Goal: Task Accomplishment & Management: Manage account settings

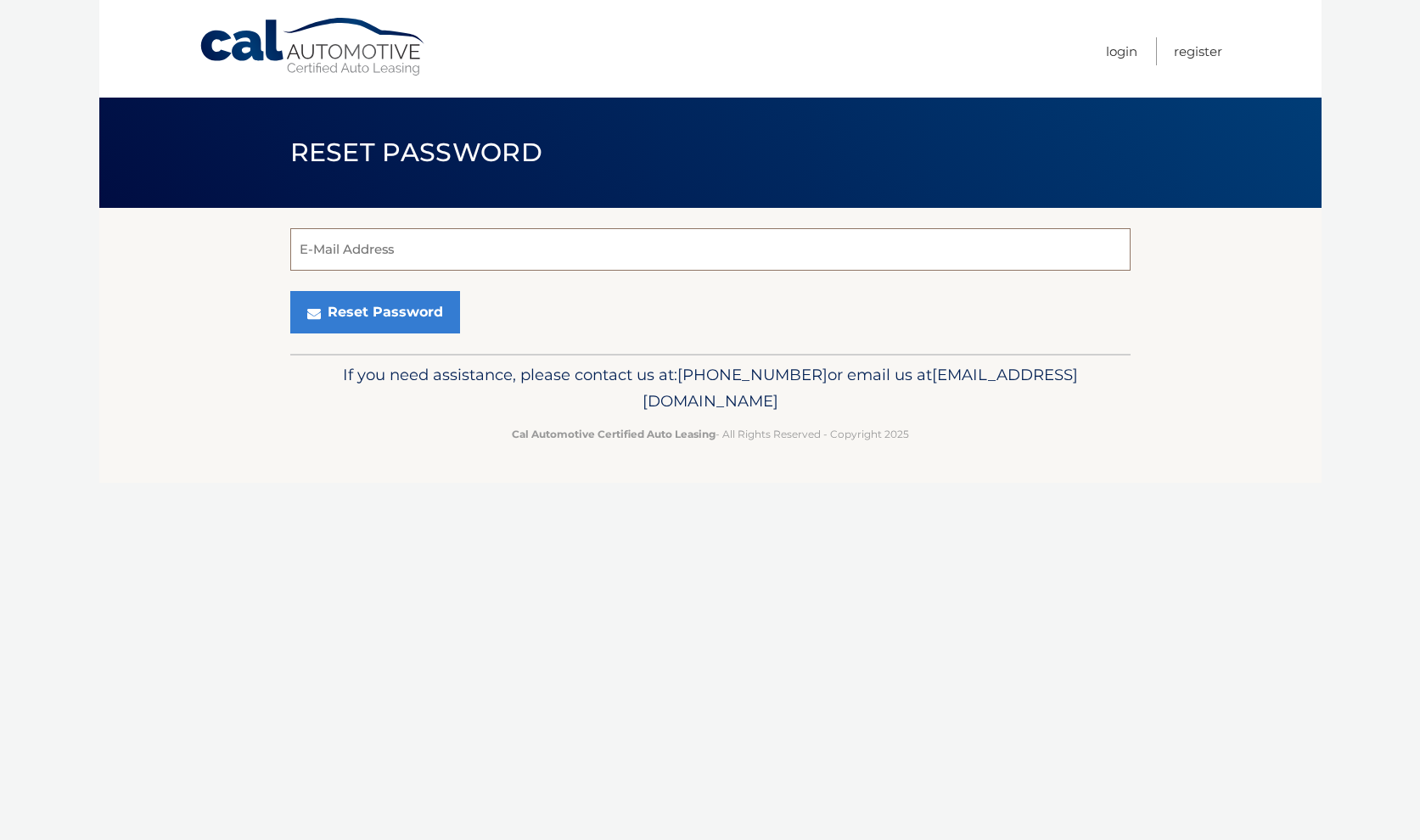
click at [417, 258] on input "E-Mail Address" at bounding box center [710, 249] width 840 height 42
type input "[EMAIL_ADDRESS][DOMAIN_NAME]"
click at [370, 317] on button "Reset Password" at bounding box center [375, 312] width 170 height 42
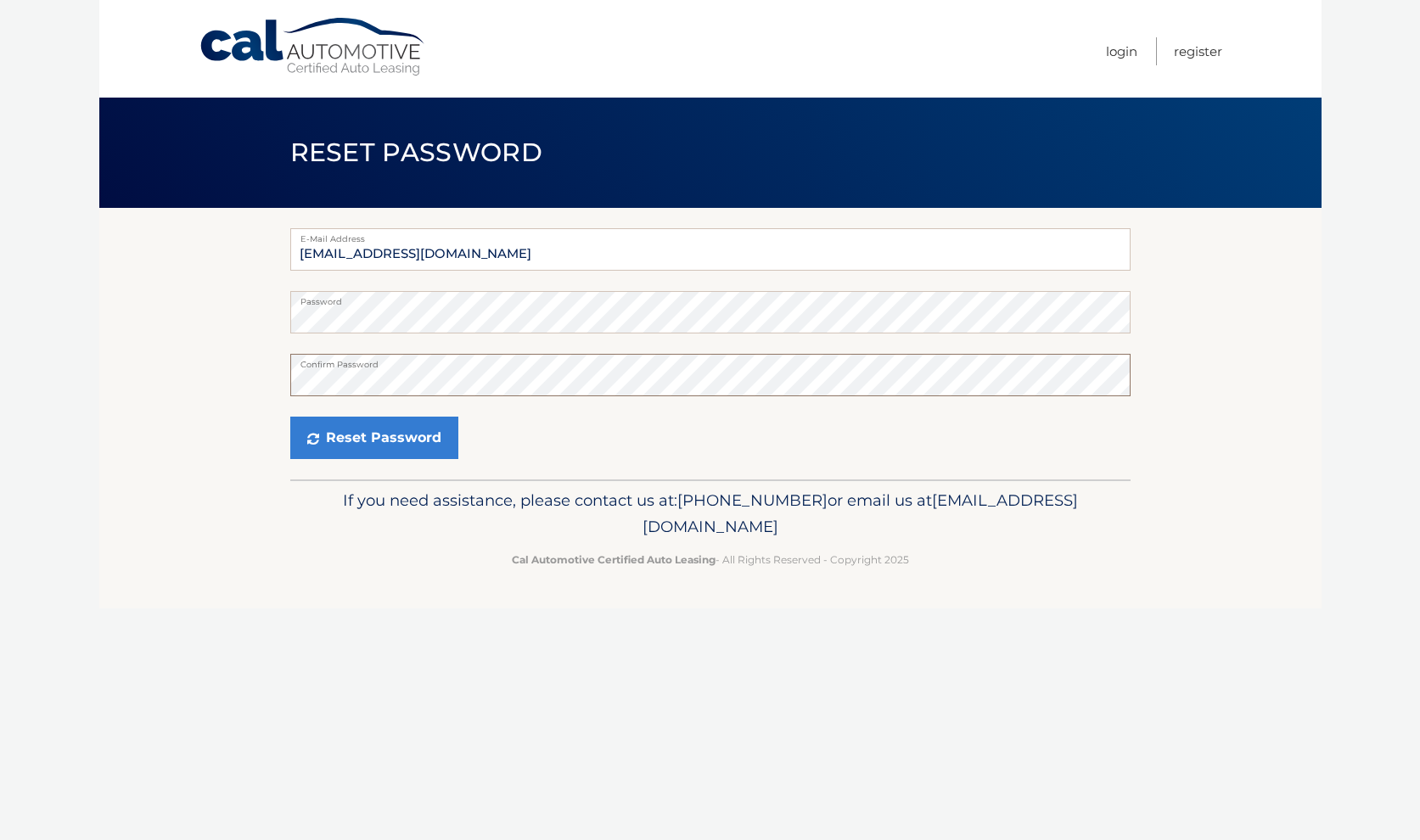
click at [290, 416] on button "Reset Password" at bounding box center [375, 438] width 168 height 42
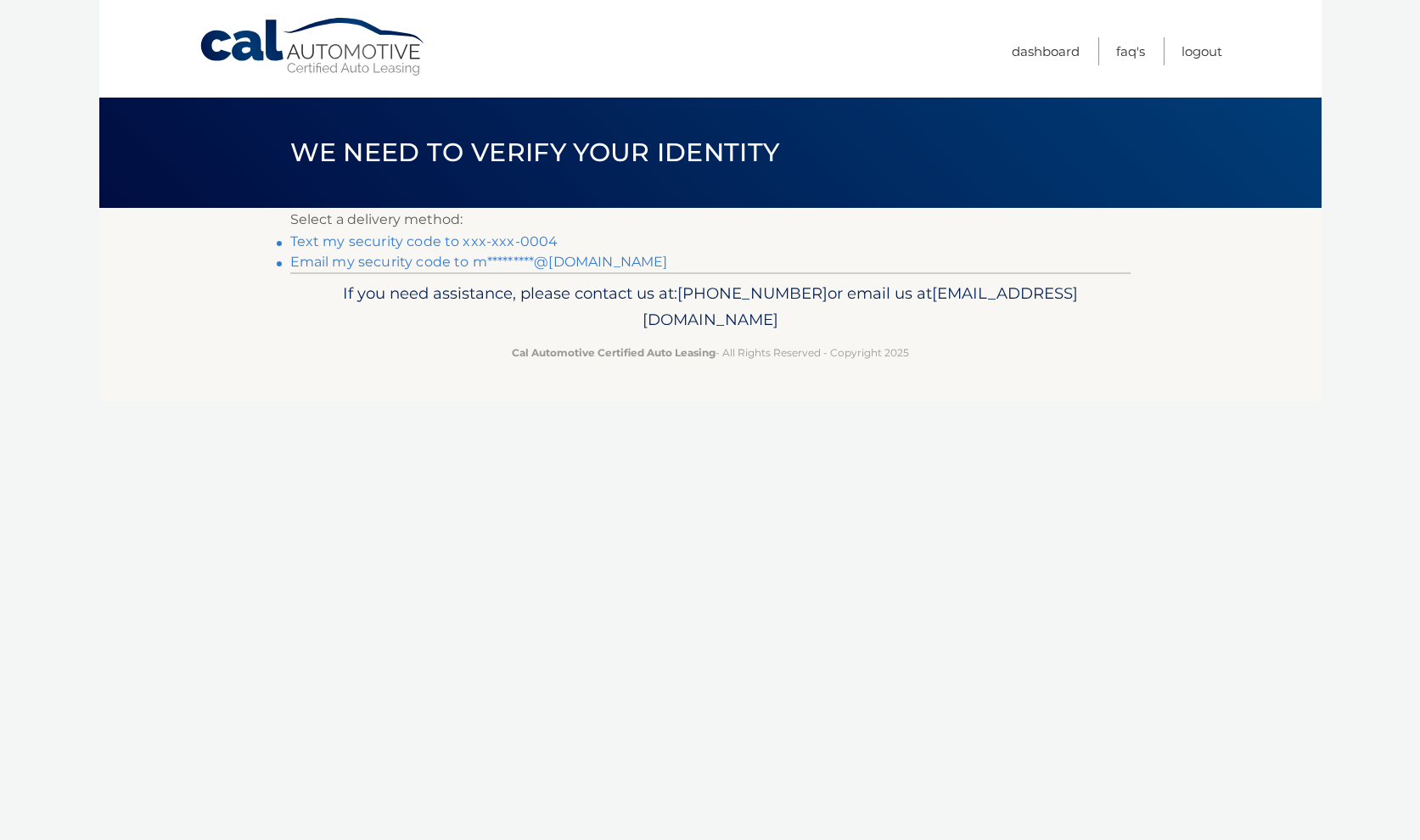
click at [352, 240] on link "Text my security code to xxx-xxx-0004" at bounding box center [425, 241] width 268 height 16
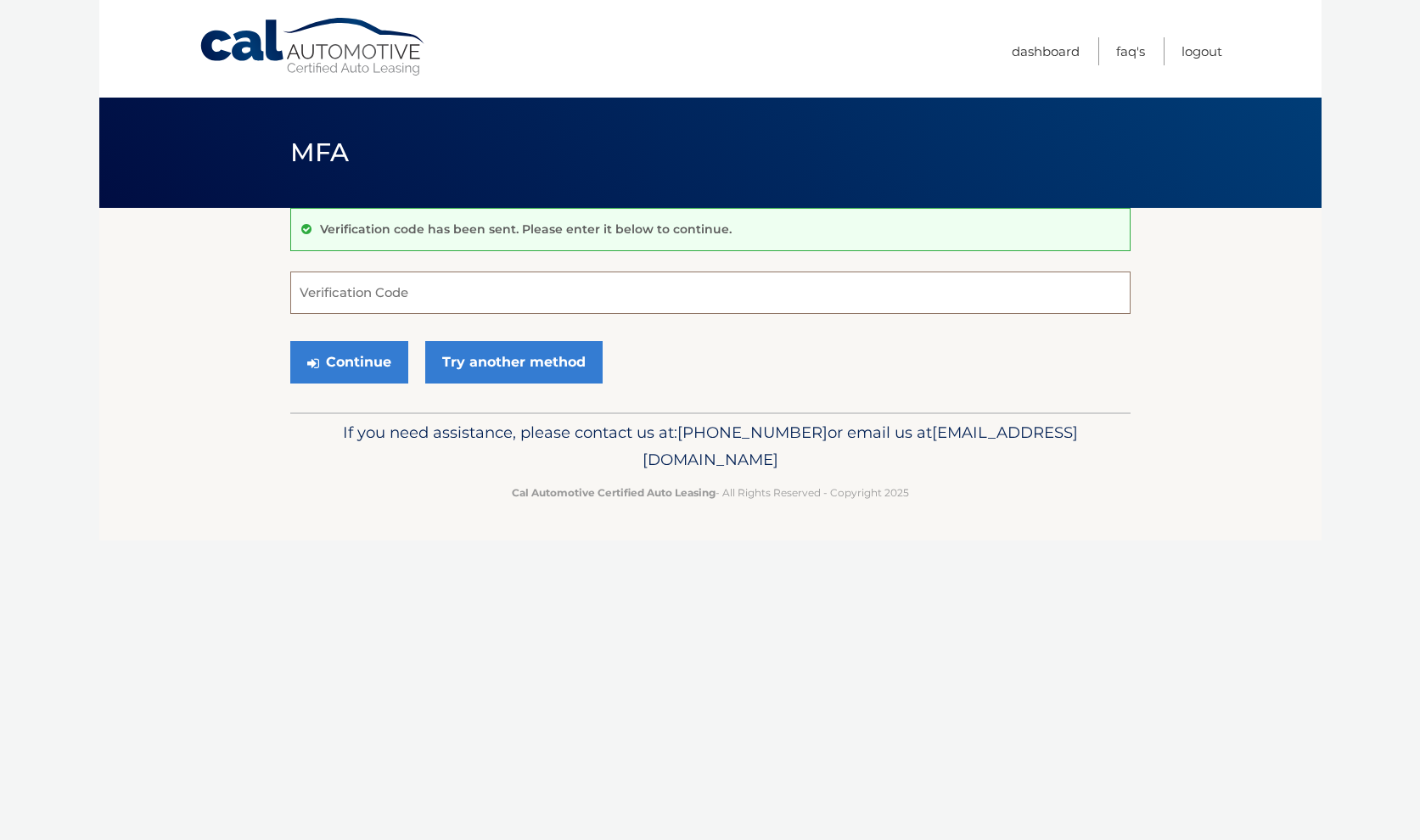
click at [962, 281] on input "Verification Code" at bounding box center [710, 293] width 840 height 42
type input "906359"
click at [331, 362] on button "Continue" at bounding box center [349, 362] width 118 height 42
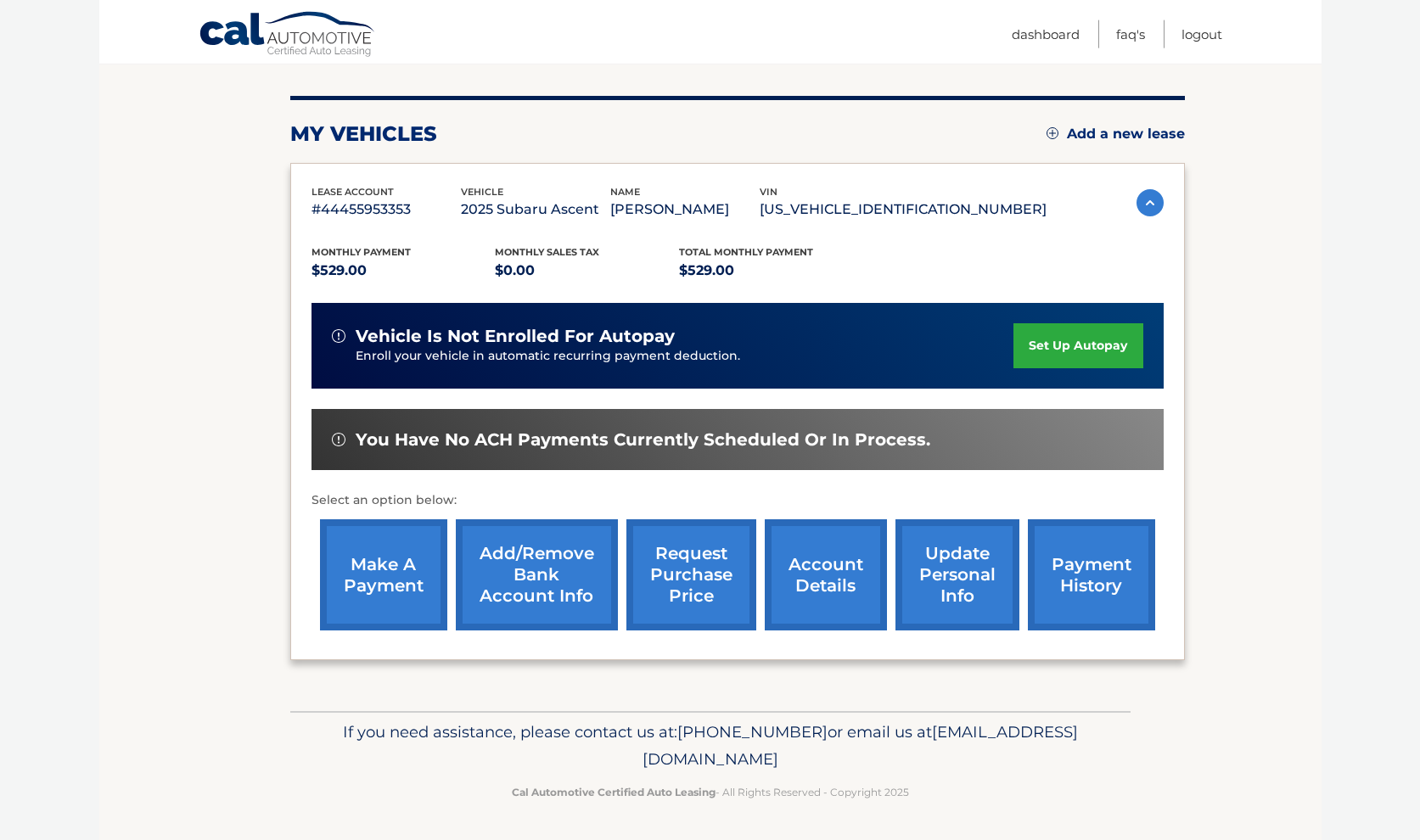
scroll to position [230, 0]
click at [896, 542] on link "update personal info" at bounding box center [957, 574] width 124 height 111
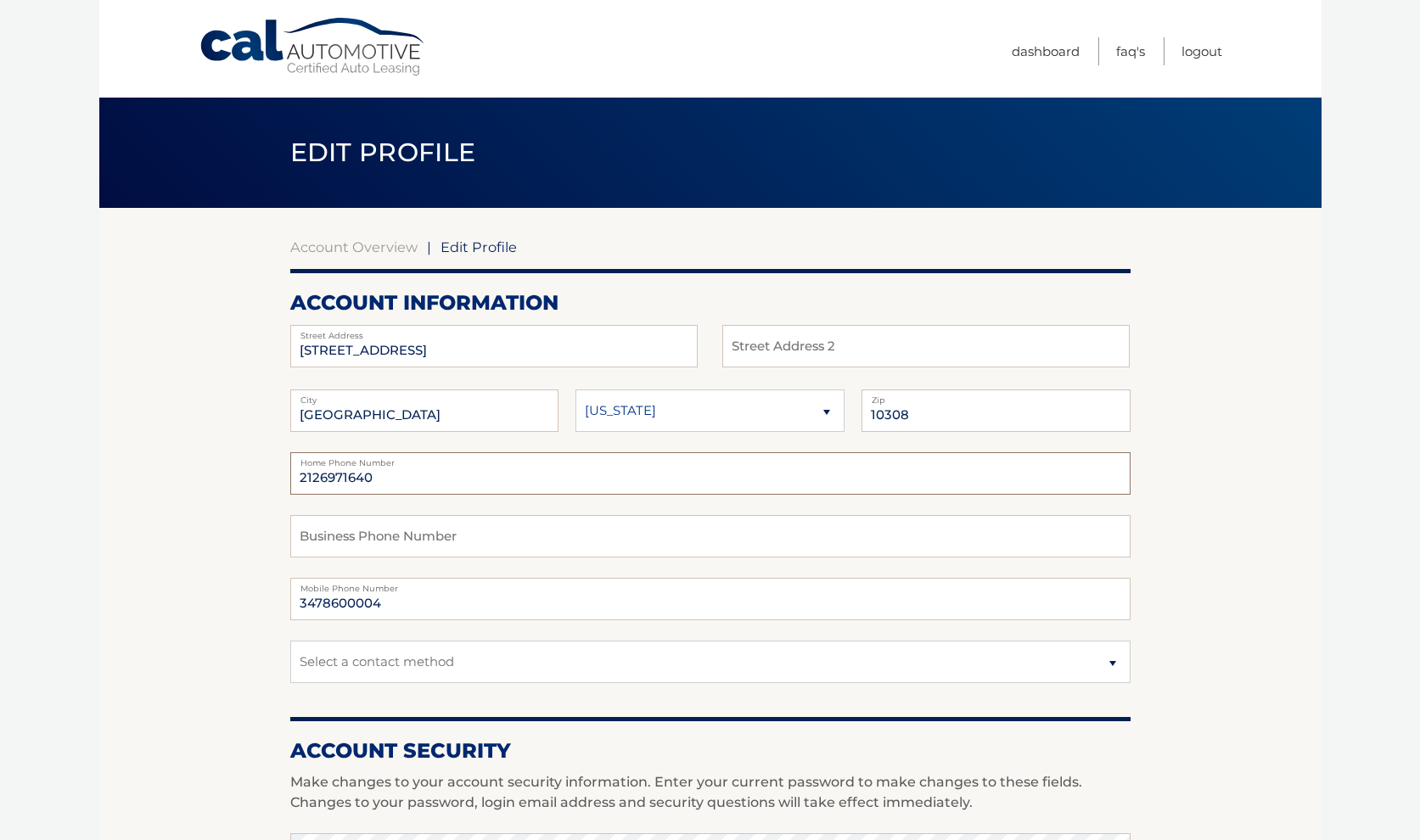
drag, startPoint x: 370, startPoint y: 468, endPoint x: 234, endPoint y: 458, distance: 136.4
click at [234, 458] on section "Account Overview | Edit Profile account information 97 HILLCREST ST Street Addr…" at bounding box center [710, 825] width 1222 height 1235
drag, startPoint x: 382, startPoint y: 469, endPoint x: 254, endPoint y: 466, distance: 128.0
click at [290, 466] on input "2126971640" at bounding box center [710, 473] width 840 height 42
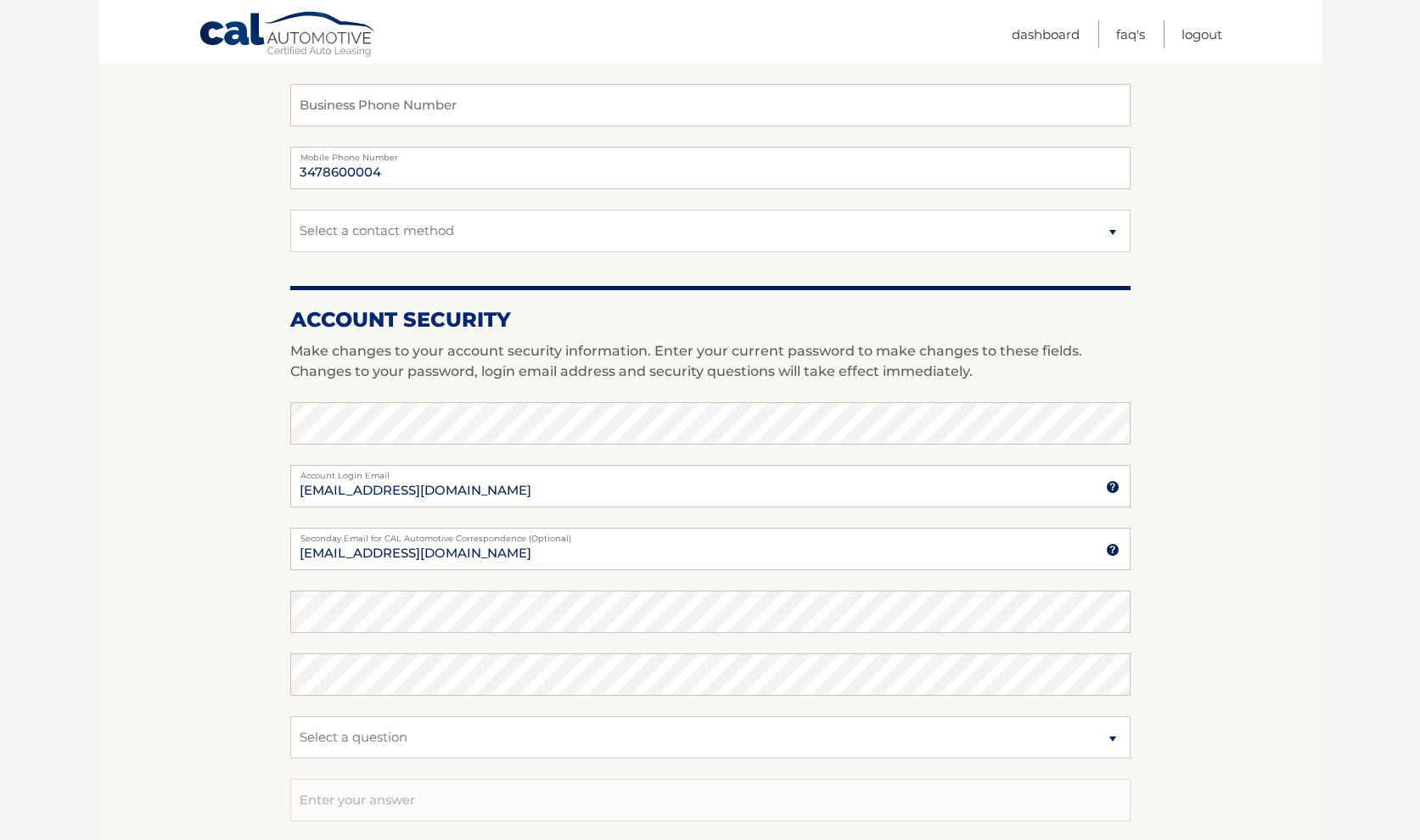
scroll to position [432, 0]
click at [301, 555] on input "mturville@gmail.com" at bounding box center [710, 547] width 840 height 42
type input "mmturville@gmail.com"
click at [205, 572] on section "Account Overview | Edit Profile account information 97 HILLCREST ST Street Addr…" at bounding box center [710, 393] width 1222 height 1235
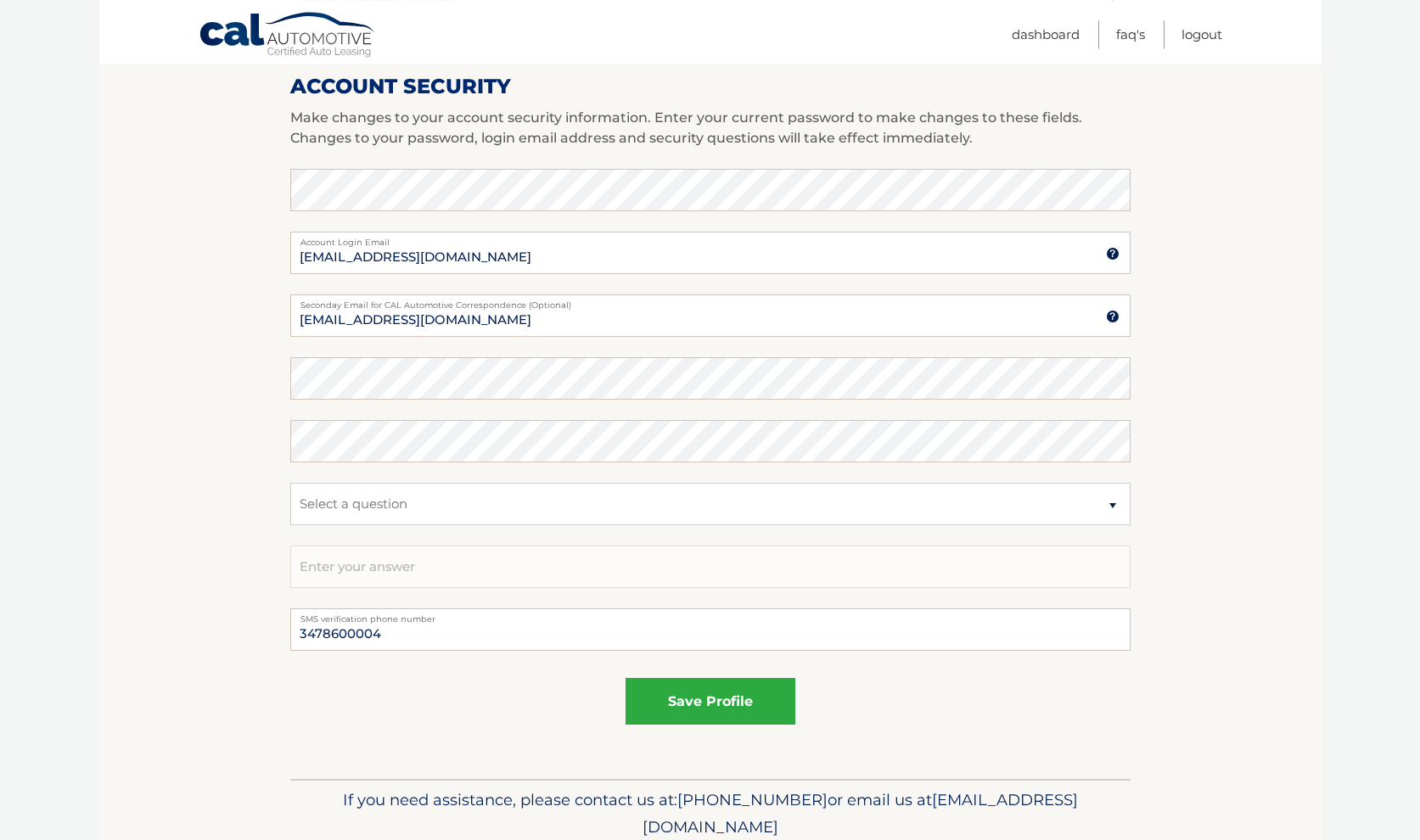
scroll to position [693, 0]
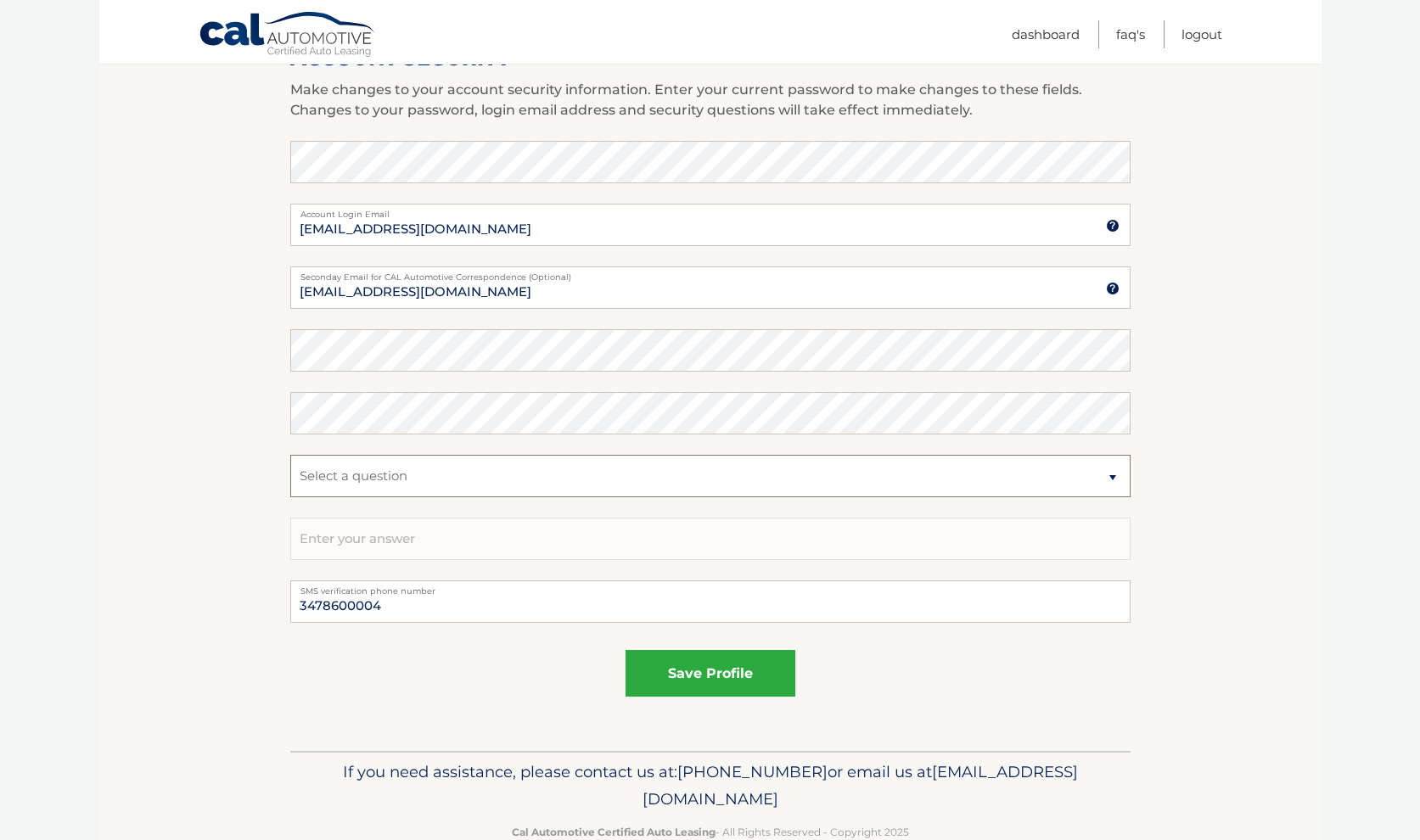
click at [290, 455] on select "Select a question What was the name of your elementary school? What is your mot…" at bounding box center [710, 476] width 840 height 42
select select "5"
click option "What was your childhood phone number including area code? (e.g., 000-000-0000)" at bounding box center [0, 0] width 0 height 0
click at [408, 538] on input "text" at bounding box center [710, 538] width 840 height 42
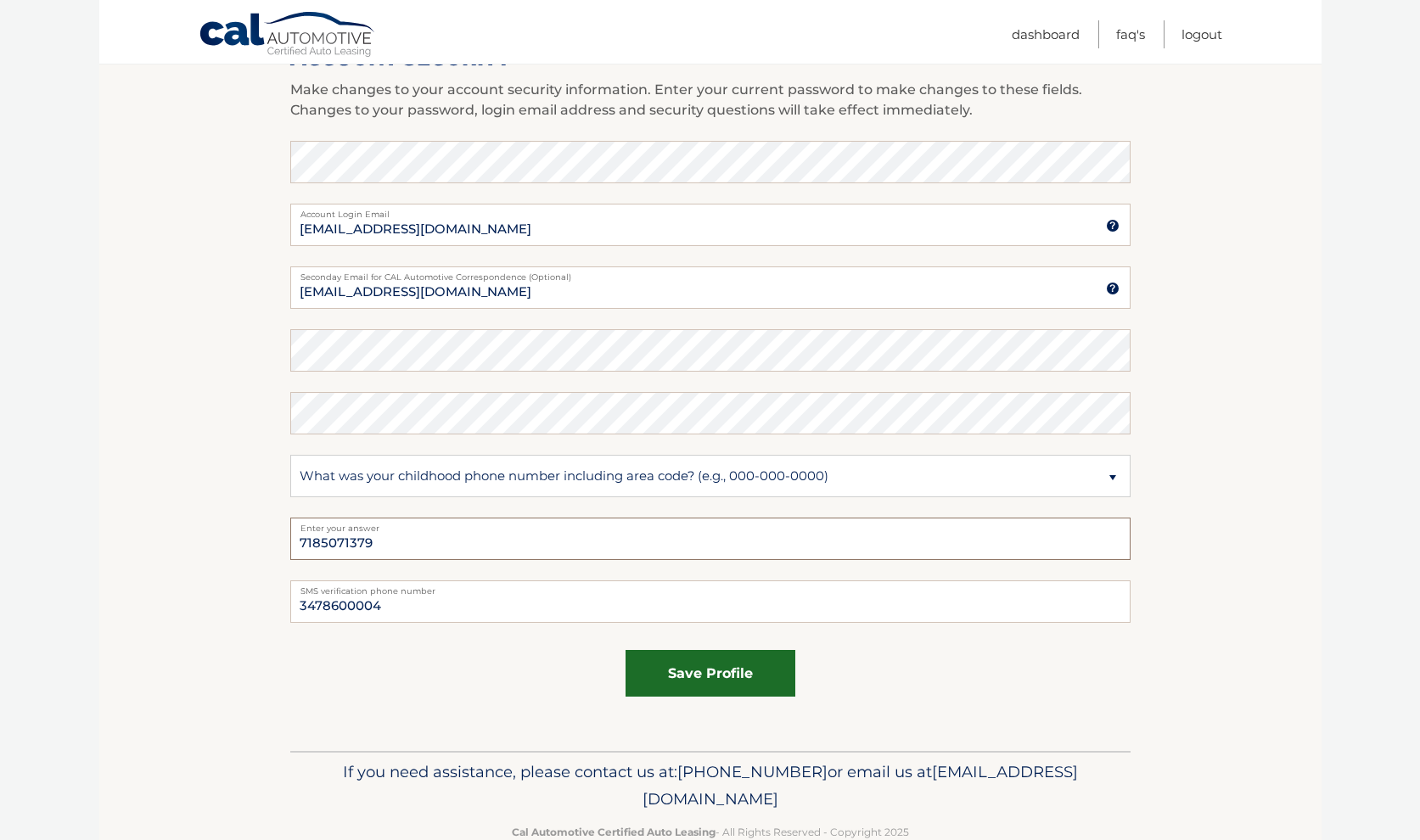
type input "7185071379"
click at [694, 675] on button "save profile" at bounding box center [710, 673] width 170 height 46
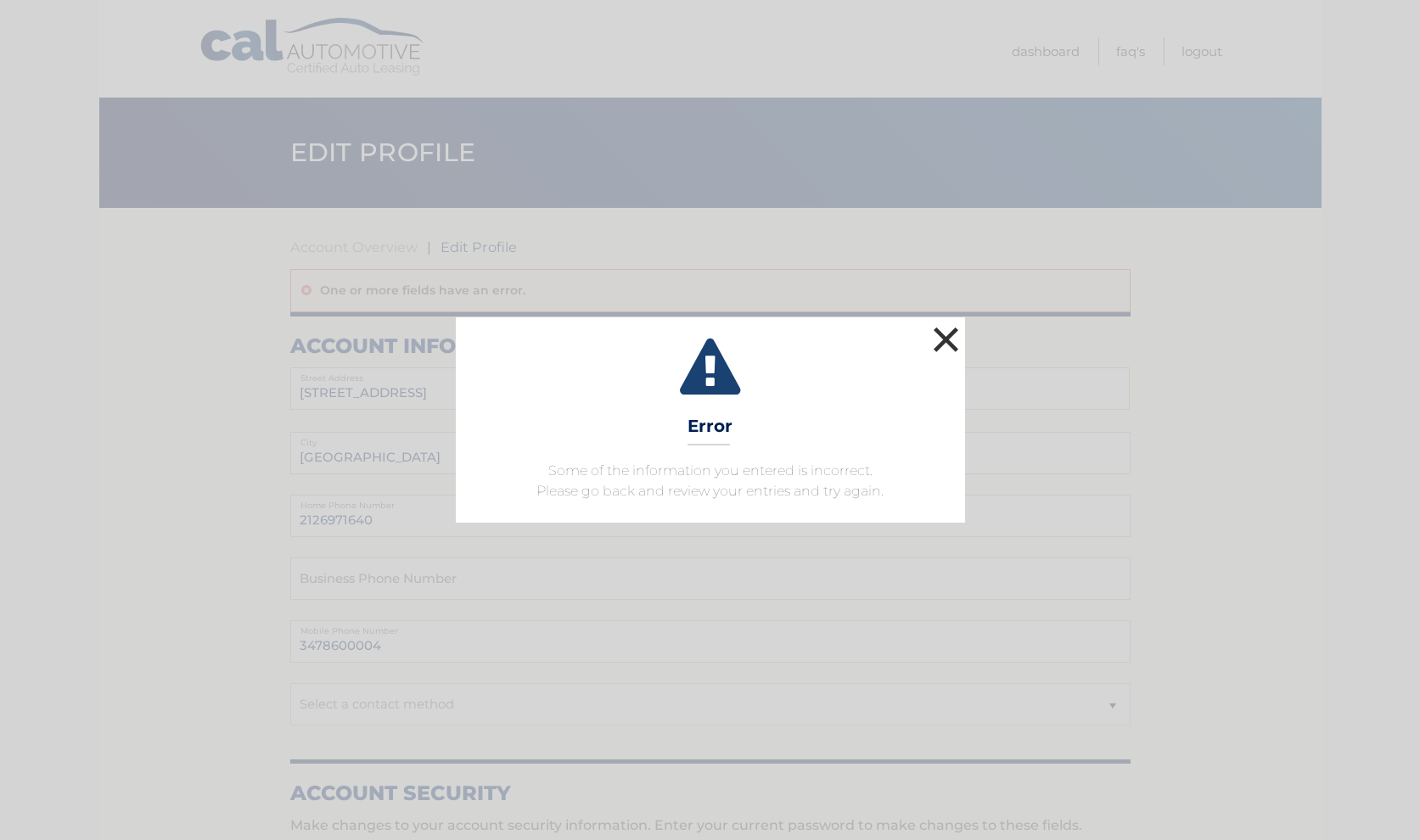
click at [949, 340] on button "×" at bounding box center [945, 339] width 34 height 34
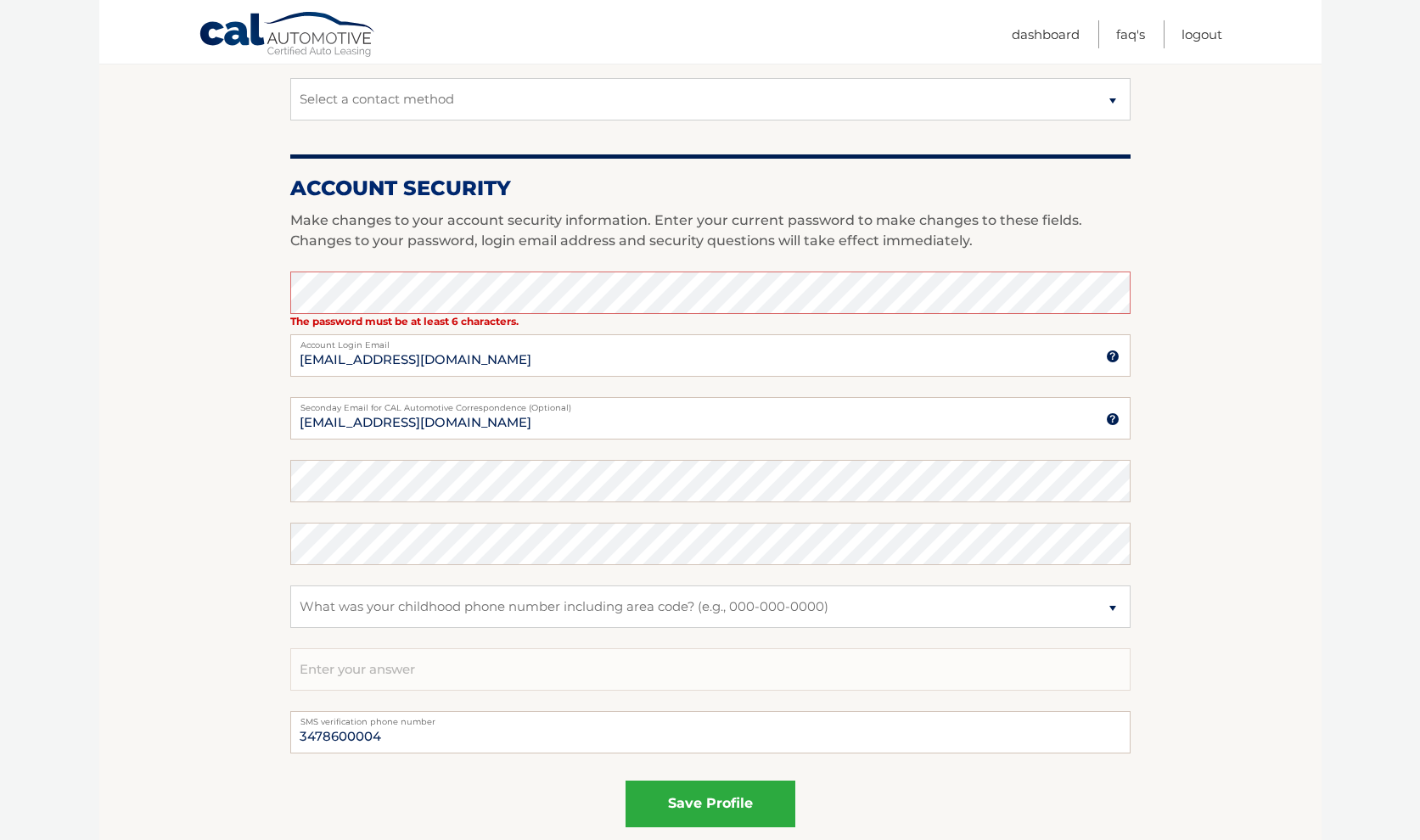
scroll to position [606, 0]
click at [724, 806] on button "save profile" at bounding box center [710, 802] width 170 height 46
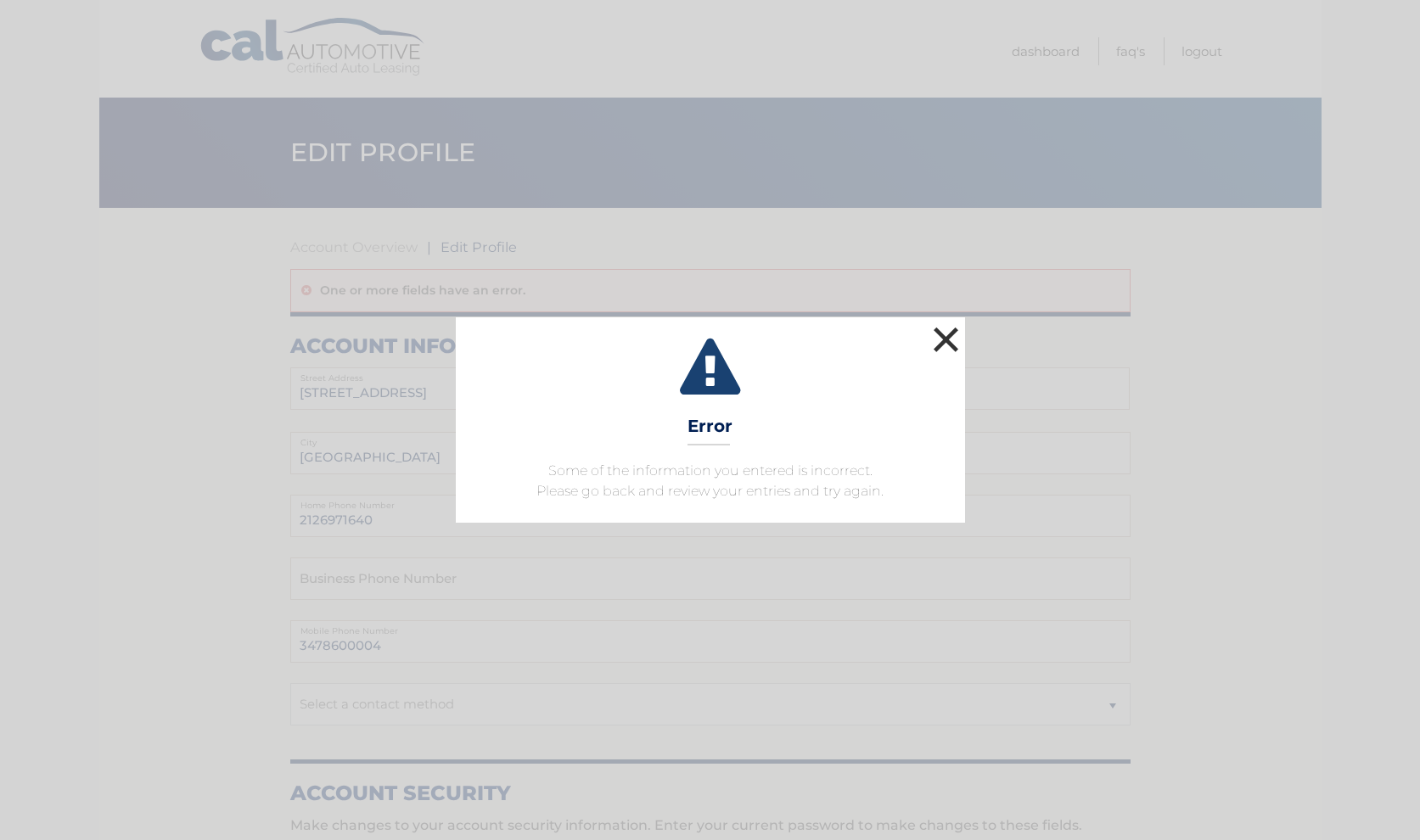
click at [949, 341] on button "×" at bounding box center [945, 339] width 34 height 34
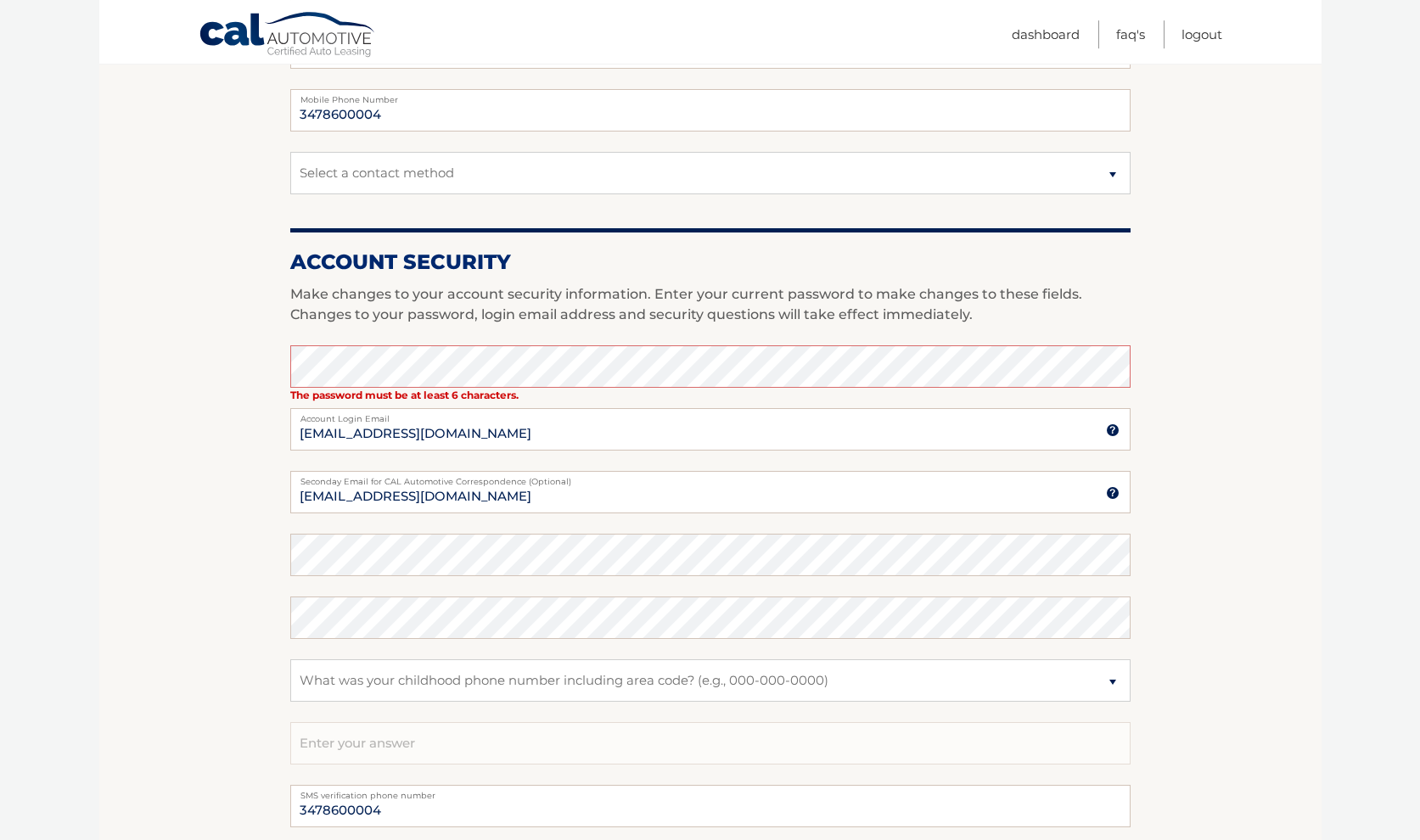
scroll to position [606, 0]
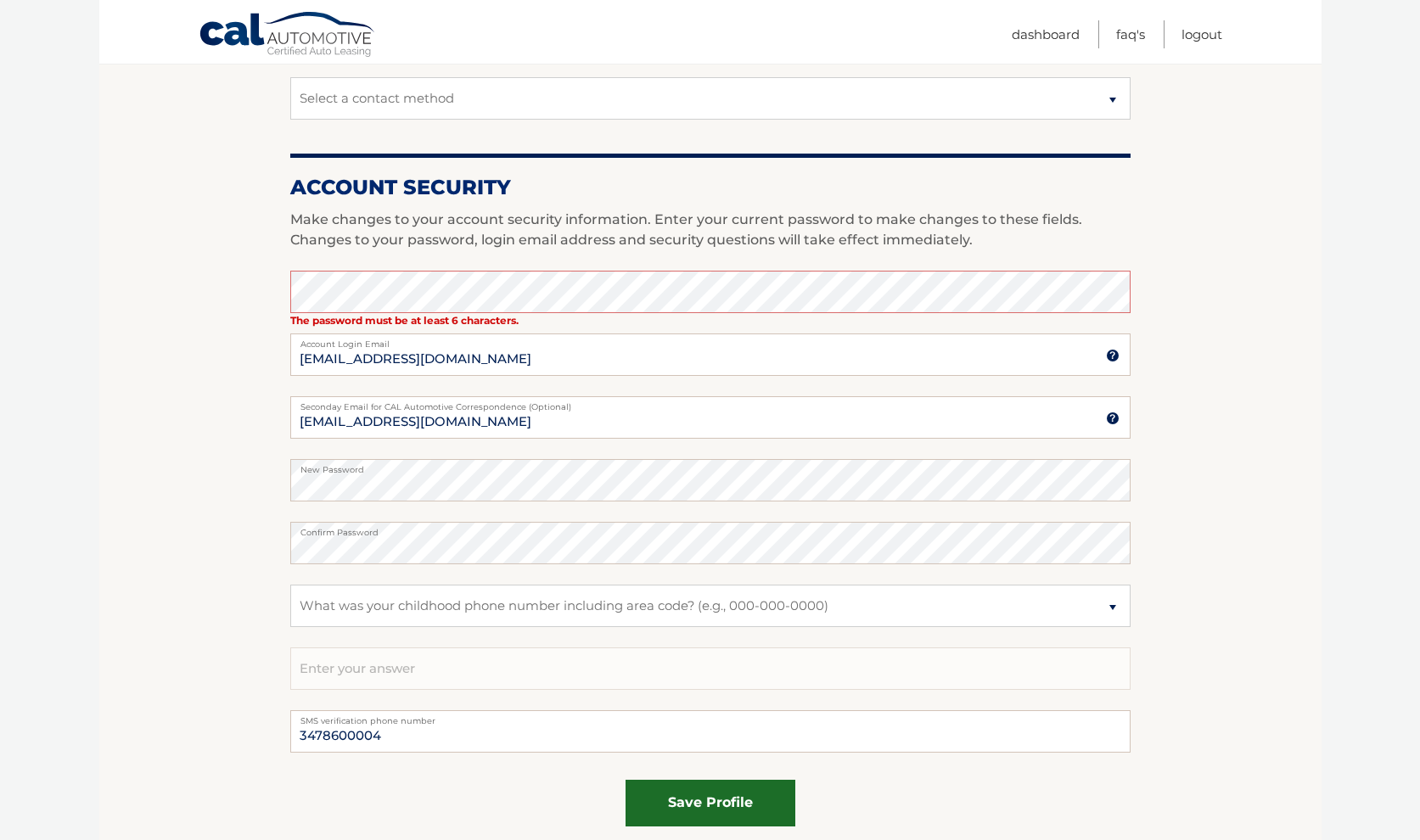
click at [719, 799] on button "save profile" at bounding box center [710, 802] width 170 height 46
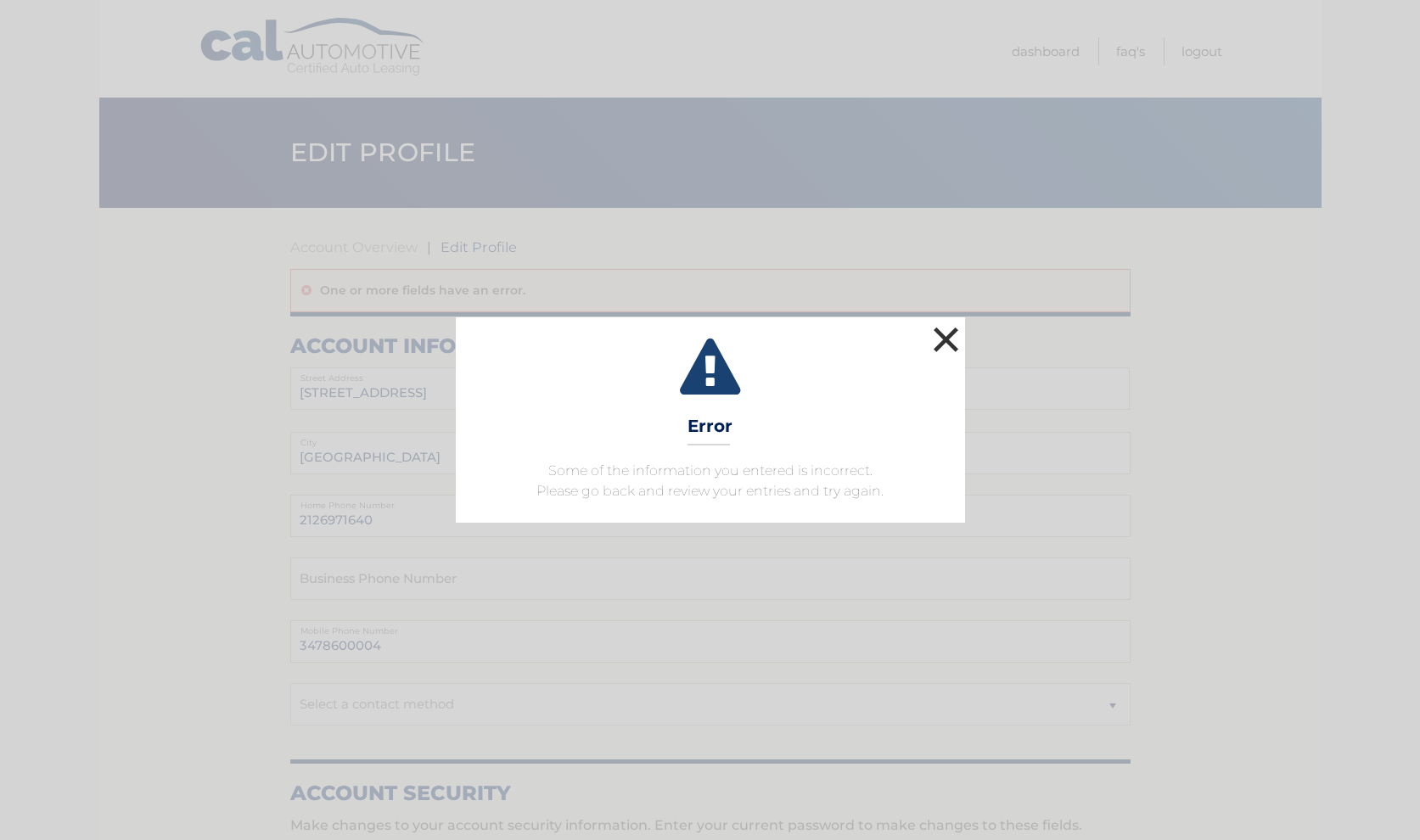
click at [954, 339] on button "×" at bounding box center [945, 339] width 34 height 34
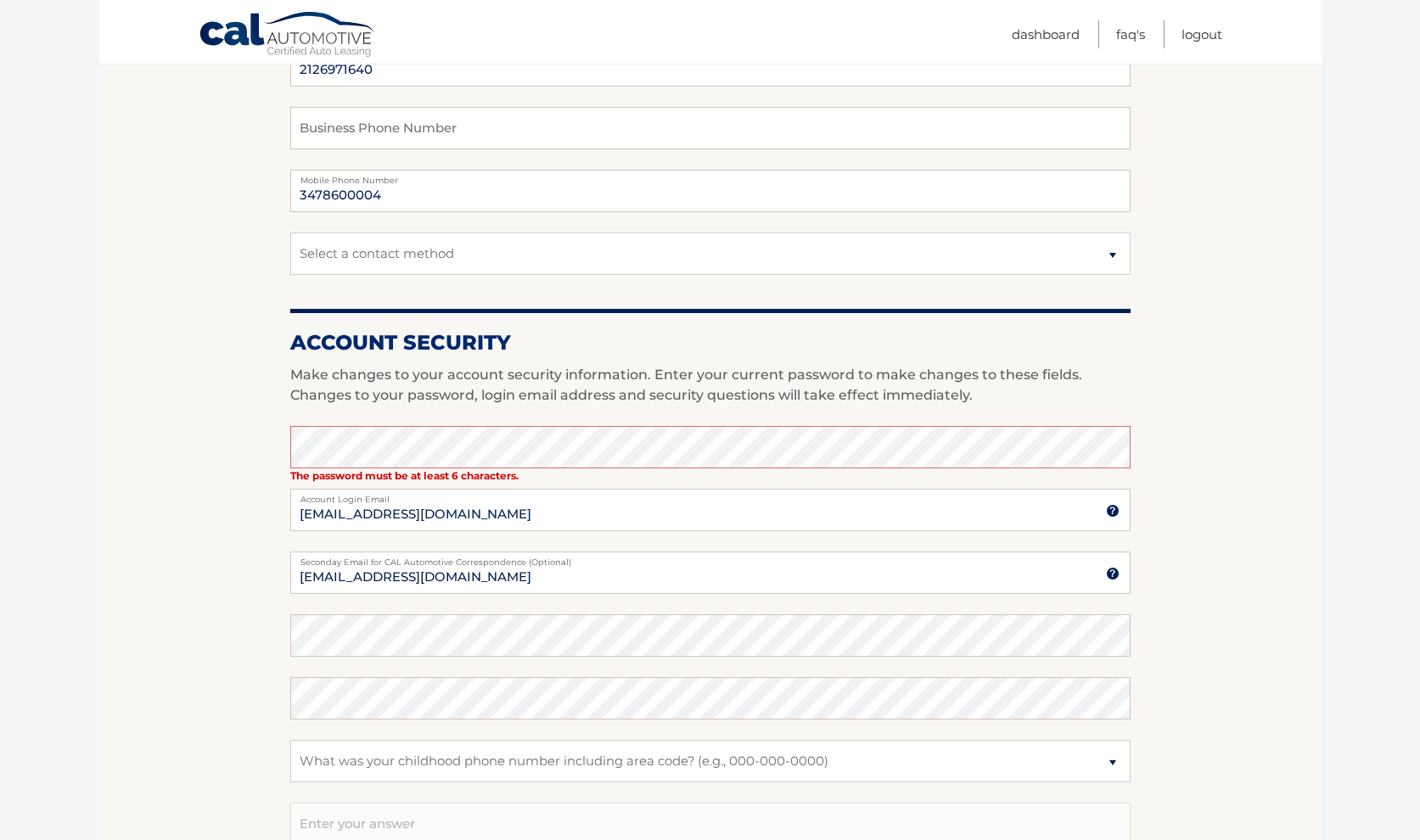
scroll to position [519, 0]
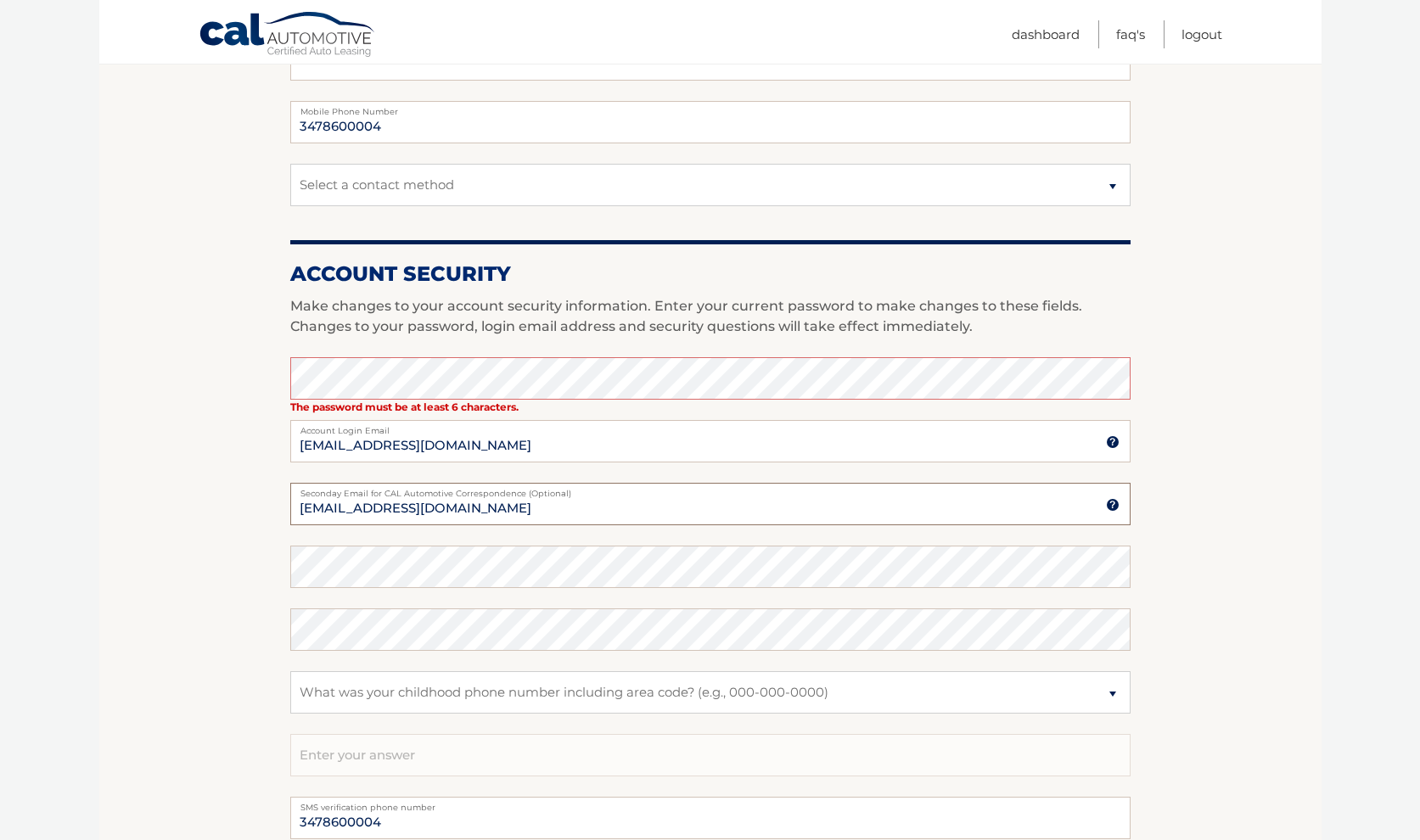
click at [298, 506] on input "[EMAIL_ADDRESS][DOMAIN_NAME]" at bounding box center [710, 504] width 840 height 42
type input "[EMAIL_ADDRESS][DOMAIN_NAME]"
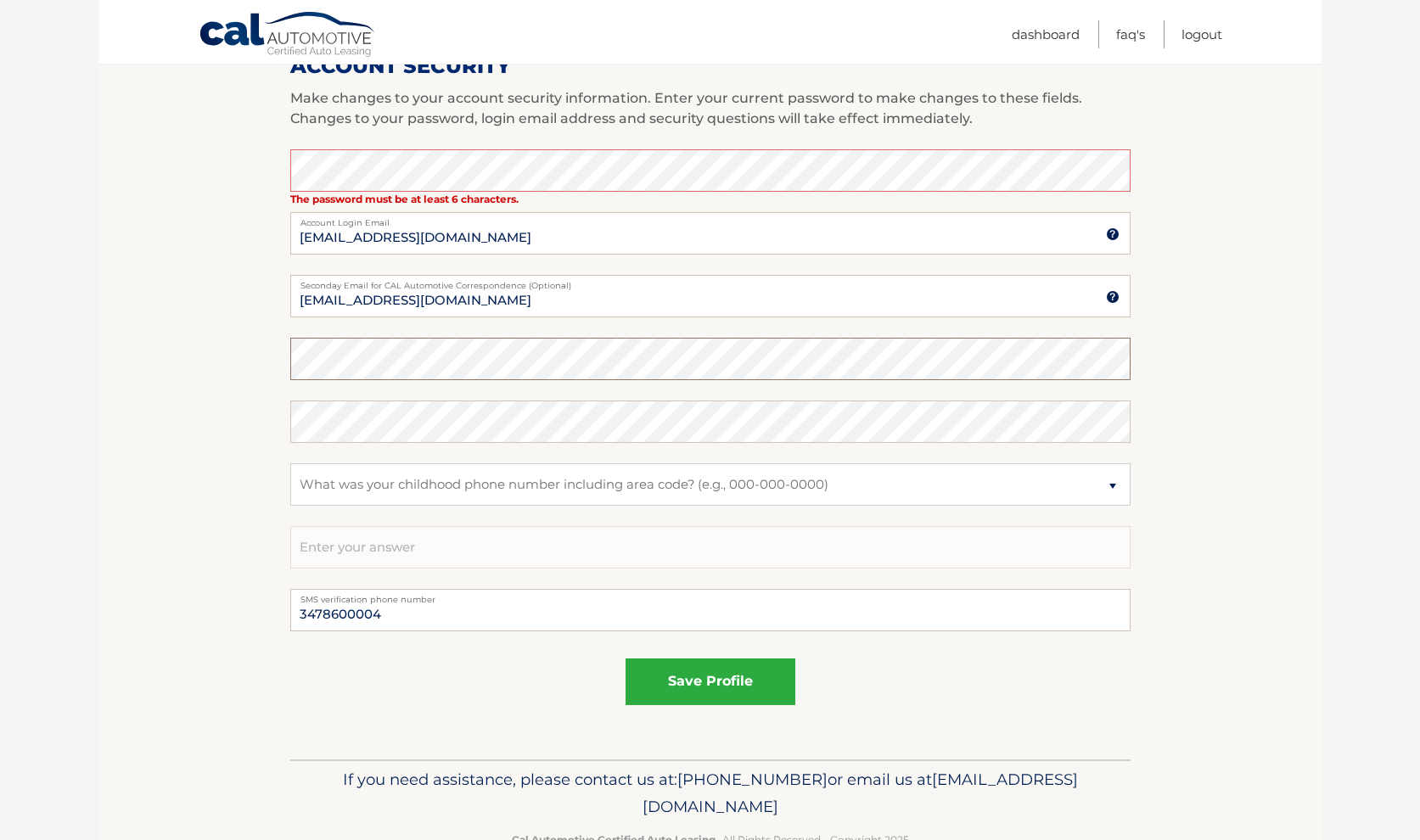
scroll to position [689, 0]
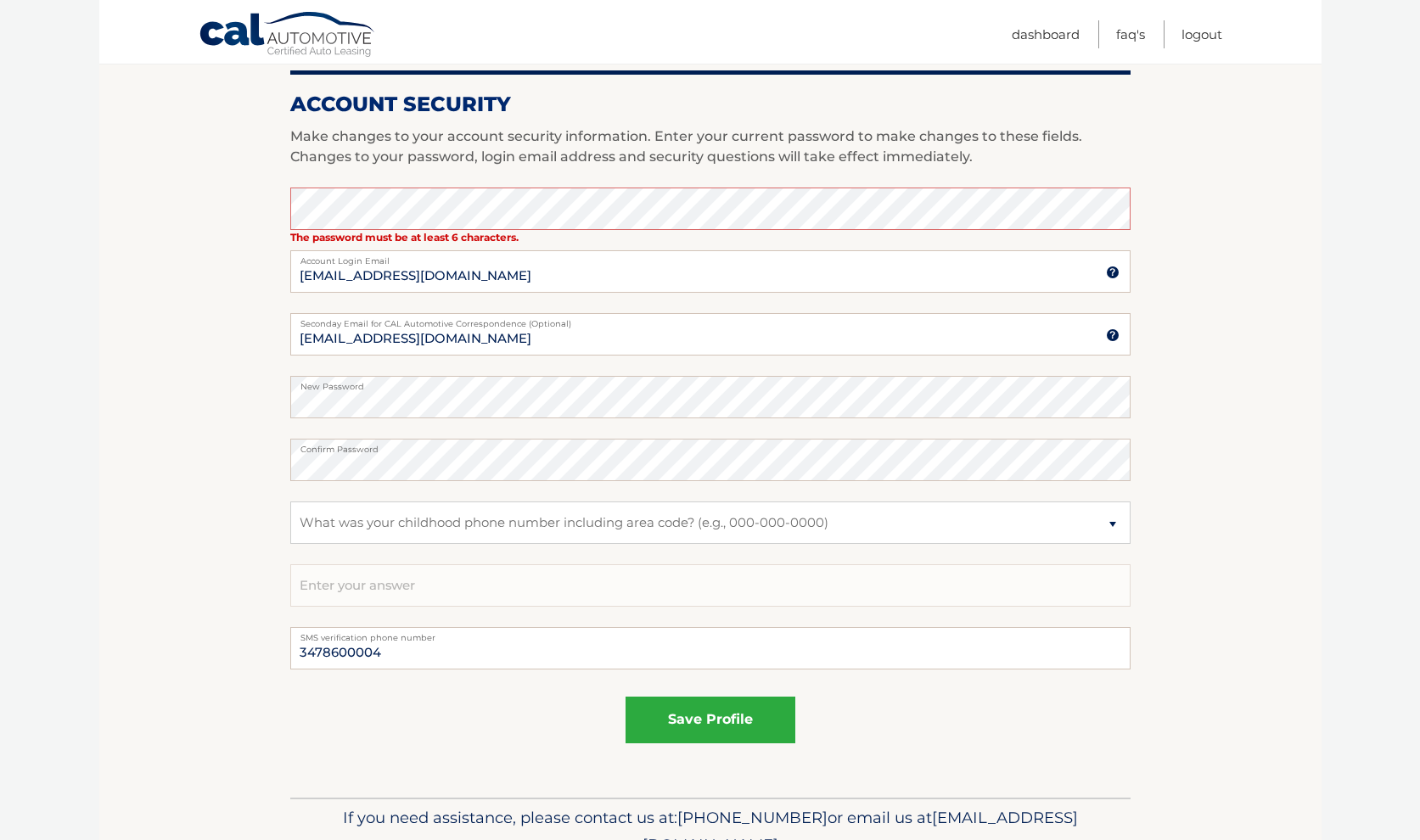
click at [186, 546] on section "Account Overview | Edit Profile One or more fields have an error. account infor…" at bounding box center [710, 158] width 1222 height 1278
click at [290, 502] on select "Select a question What was the name of your elementary school? What is your mot…" at bounding box center [710, 523] width 840 height 42
click option "What was your childhood phone number including area code? (e.g., 000-000-0000)" at bounding box center [0, 0] width 0 height 0
click at [455, 586] on input "text" at bounding box center [710, 585] width 840 height 42
type input "7185071379"
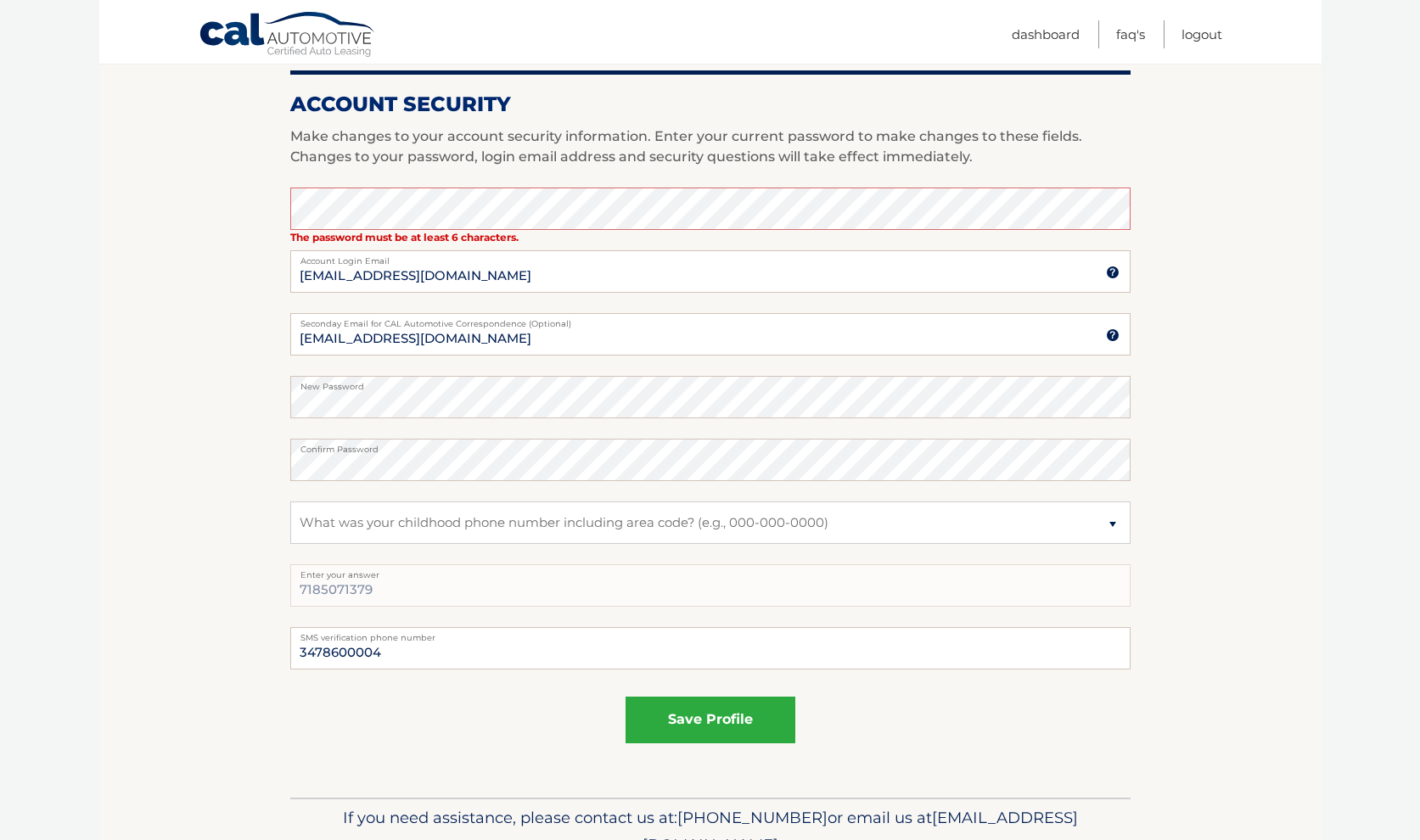
click at [467, 723] on div "save profile" at bounding box center [710, 719] width 840 height 46
click at [693, 713] on button "save profile" at bounding box center [710, 719] width 170 height 46
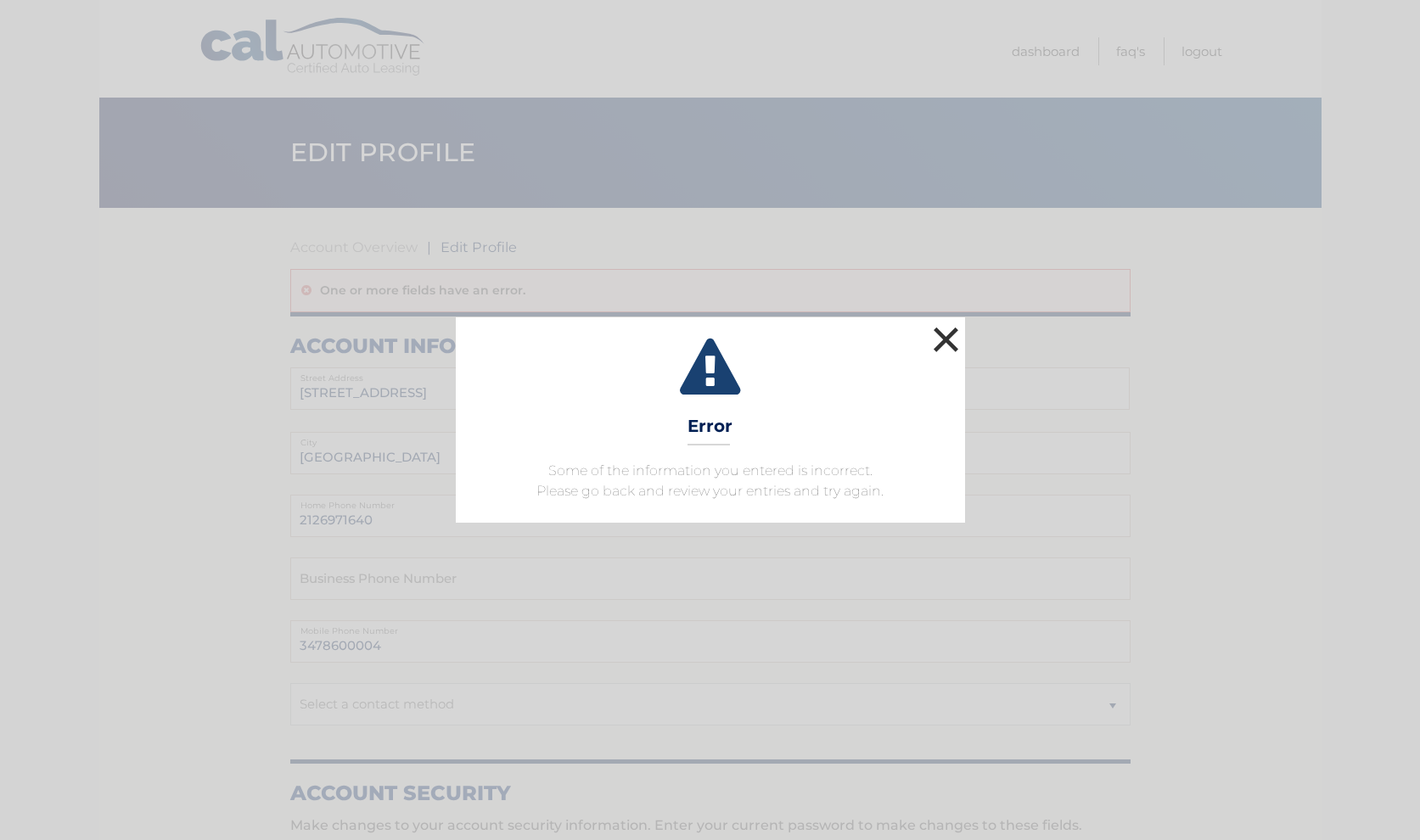
click at [938, 339] on button "×" at bounding box center [945, 339] width 34 height 34
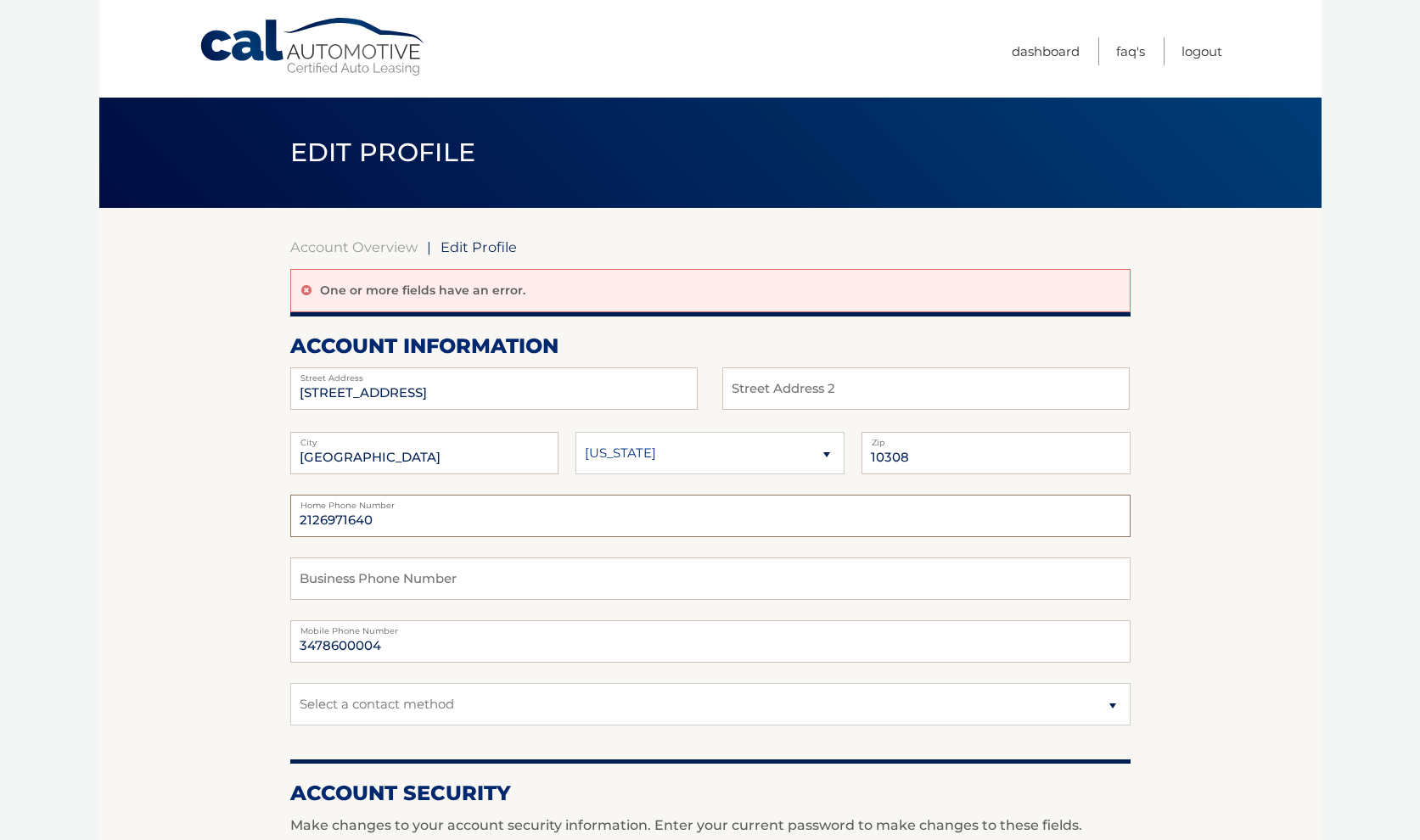
drag, startPoint x: 404, startPoint y: 521, endPoint x: 173, endPoint y: 517, distance: 231.0
click at [173, 517] on section "Account Overview | Edit Profile One or more fields have an error. account infor…" at bounding box center [710, 847] width 1222 height 1278
drag, startPoint x: 374, startPoint y: 530, endPoint x: 224, endPoint y: 512, distance: 151.1
click at [290, 512] on input "2126971640" at bounding box center [710, 516] width 840 height 42
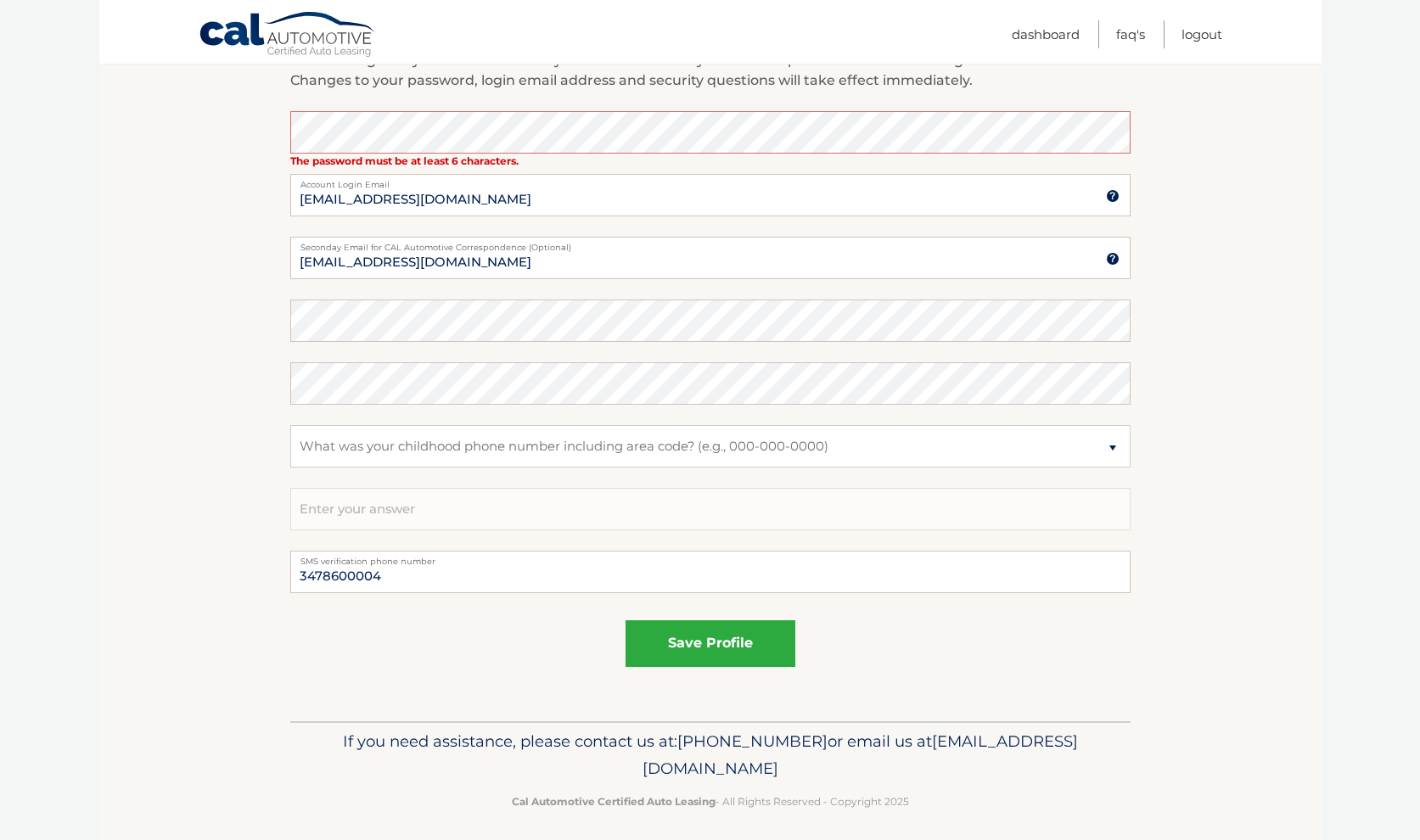
scroll to position [775, 0]
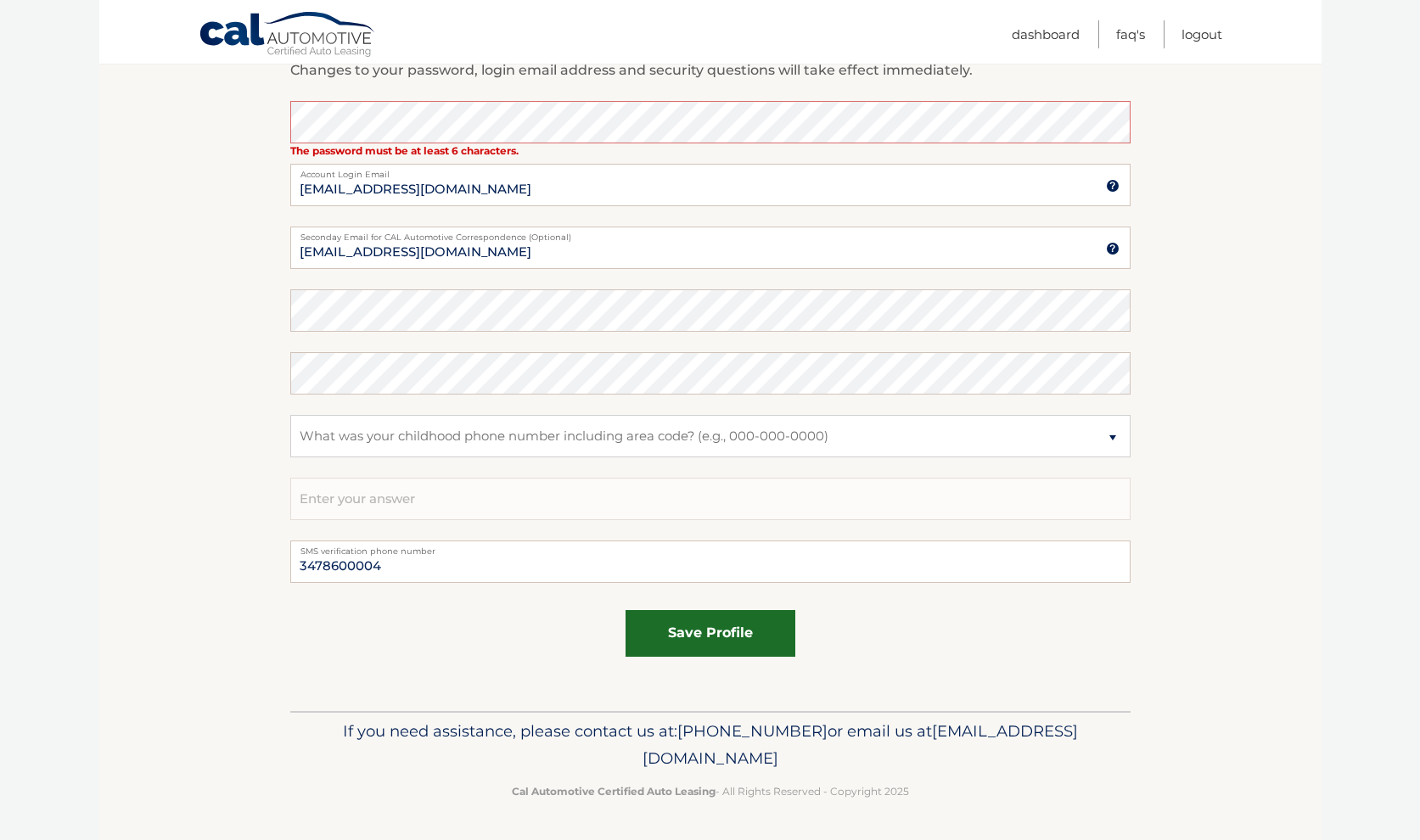
click at [730, 629] on button "save profile" at bounding box center [710, 633] width 170 height 46
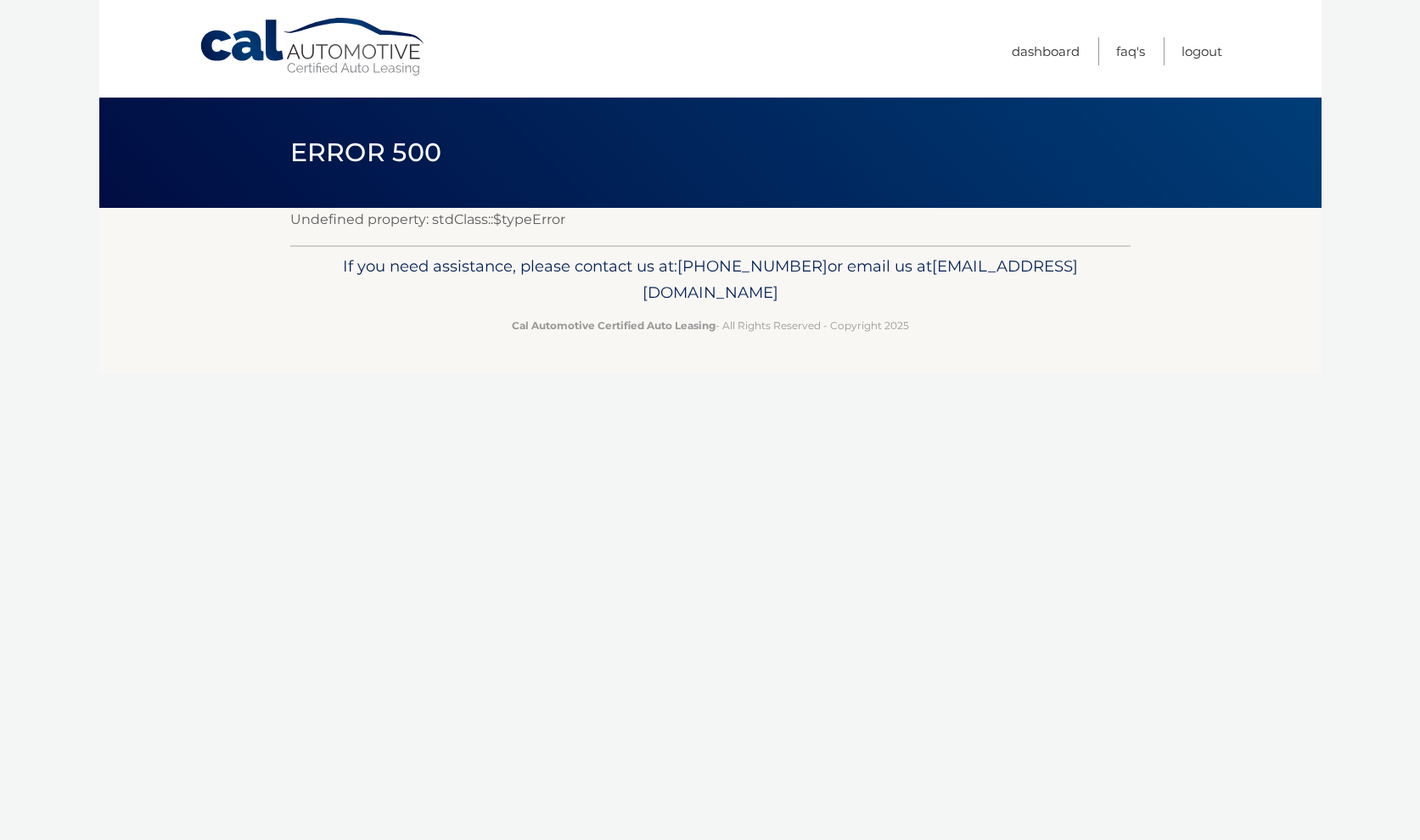
drag, startPoint x: 292, startPoint y: 344, endPoint x: 319, endPoint y: 339, distance: 27.5
click at [291, 344] on footer "If you need assistance, please contact us at: [PHONE_NUMBER] or email us at [EM…" at bounding box center [710, 310] width 1222 height 129
click at [1029, 47] on link "Dashboard" at bounding box center [1045, 52] width 68 height 28
click at [1043, 48] on link "Dashboard" at bounding box center [1045, 52] width 68 height 28
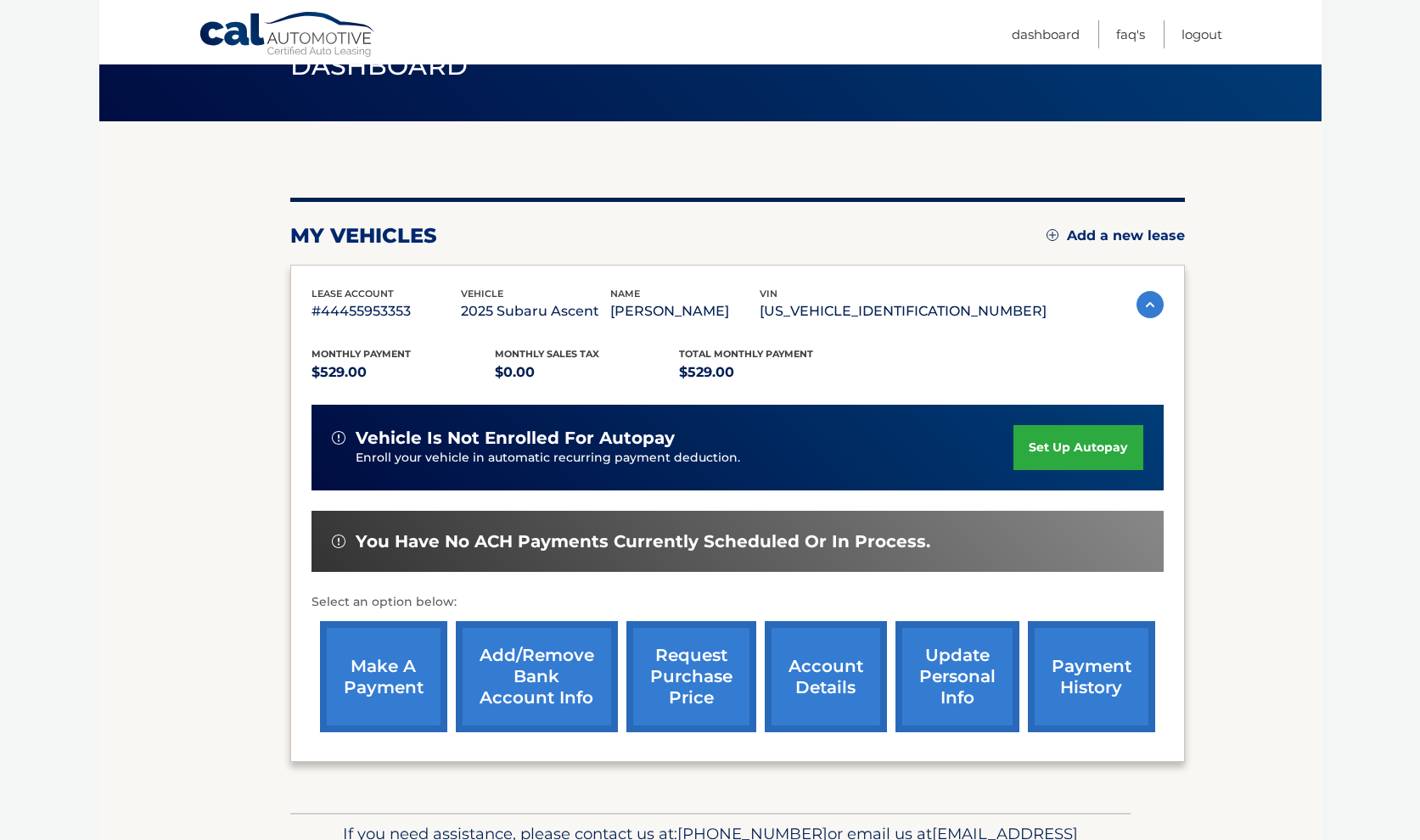
scroll to position [230, 0]
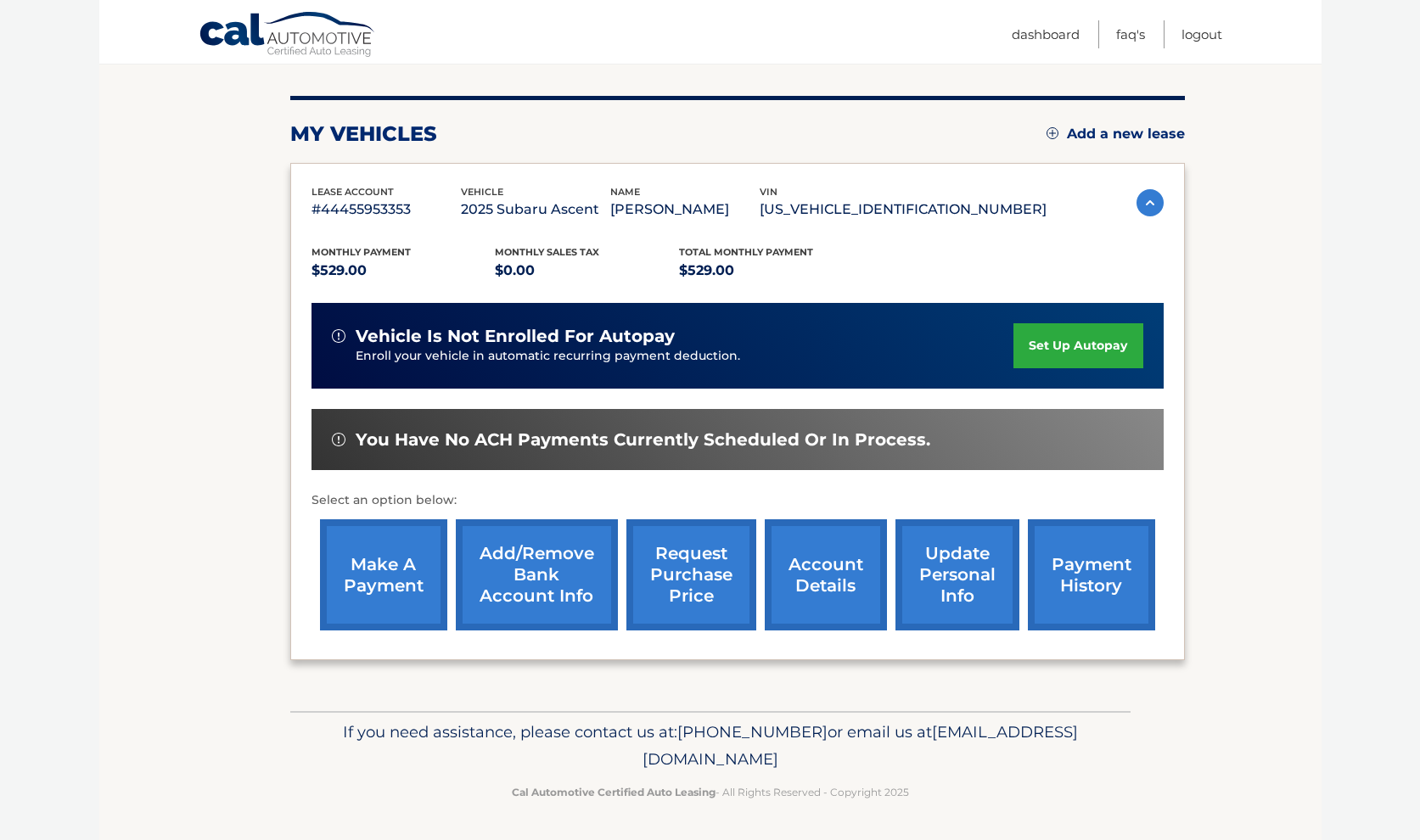
click at [400, 552] on link "make a payment" at bounding box center [383, 574] width 127 height 111
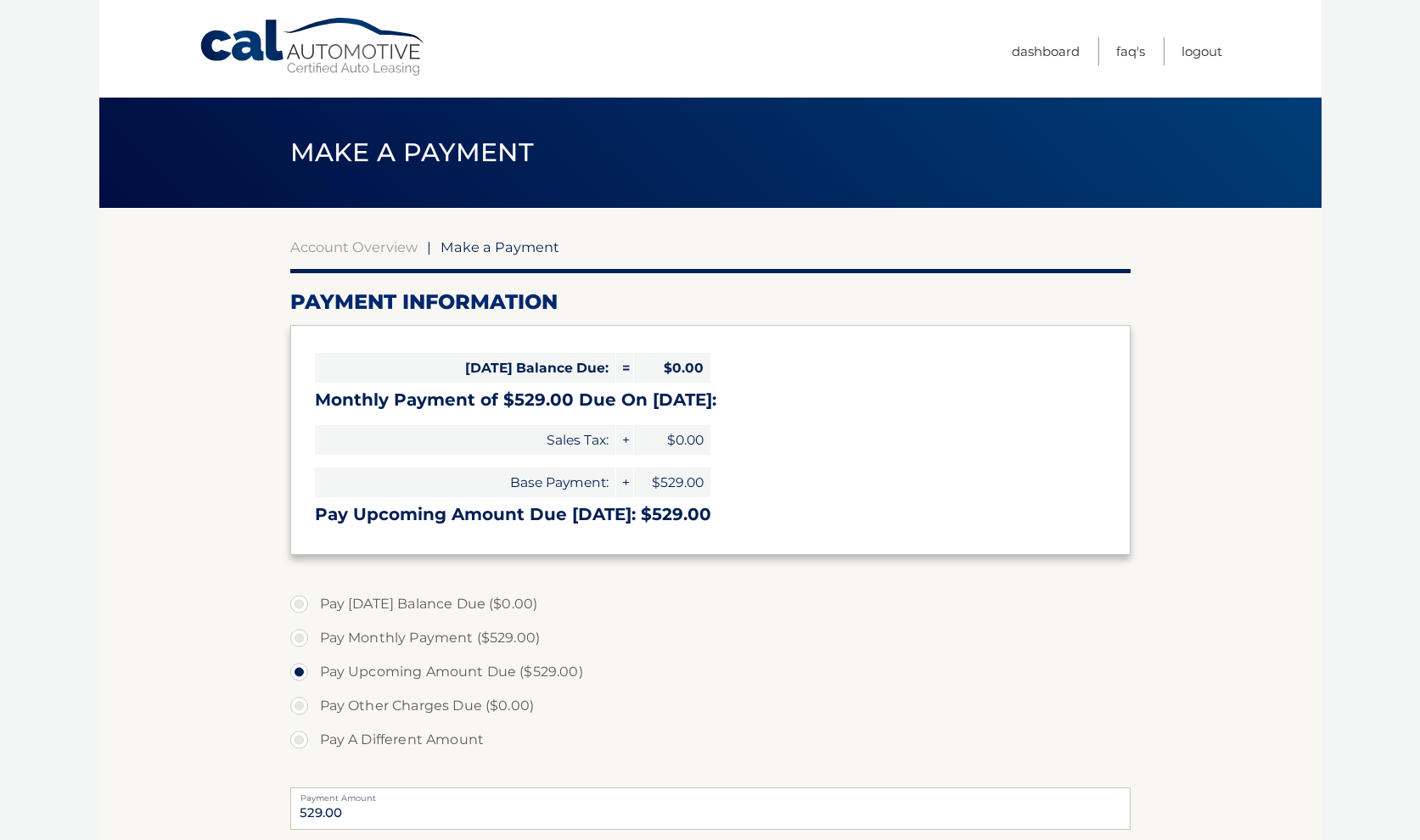
select select "MDcwMWVkNzUtMjJjZC00NDM5LTgzNjctMGFjZTA0NzFiOTQ0"
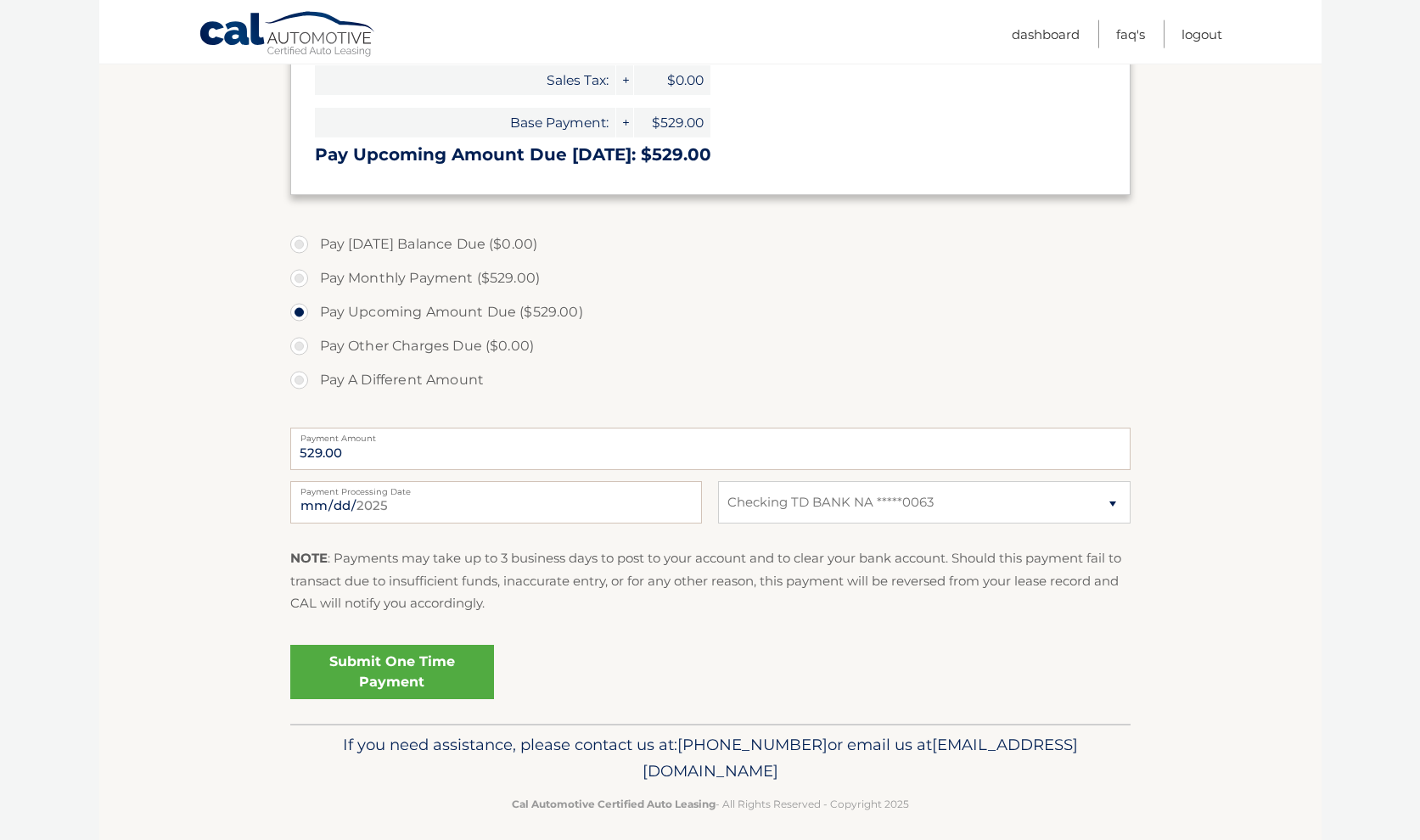
scroll to position [373, 0]
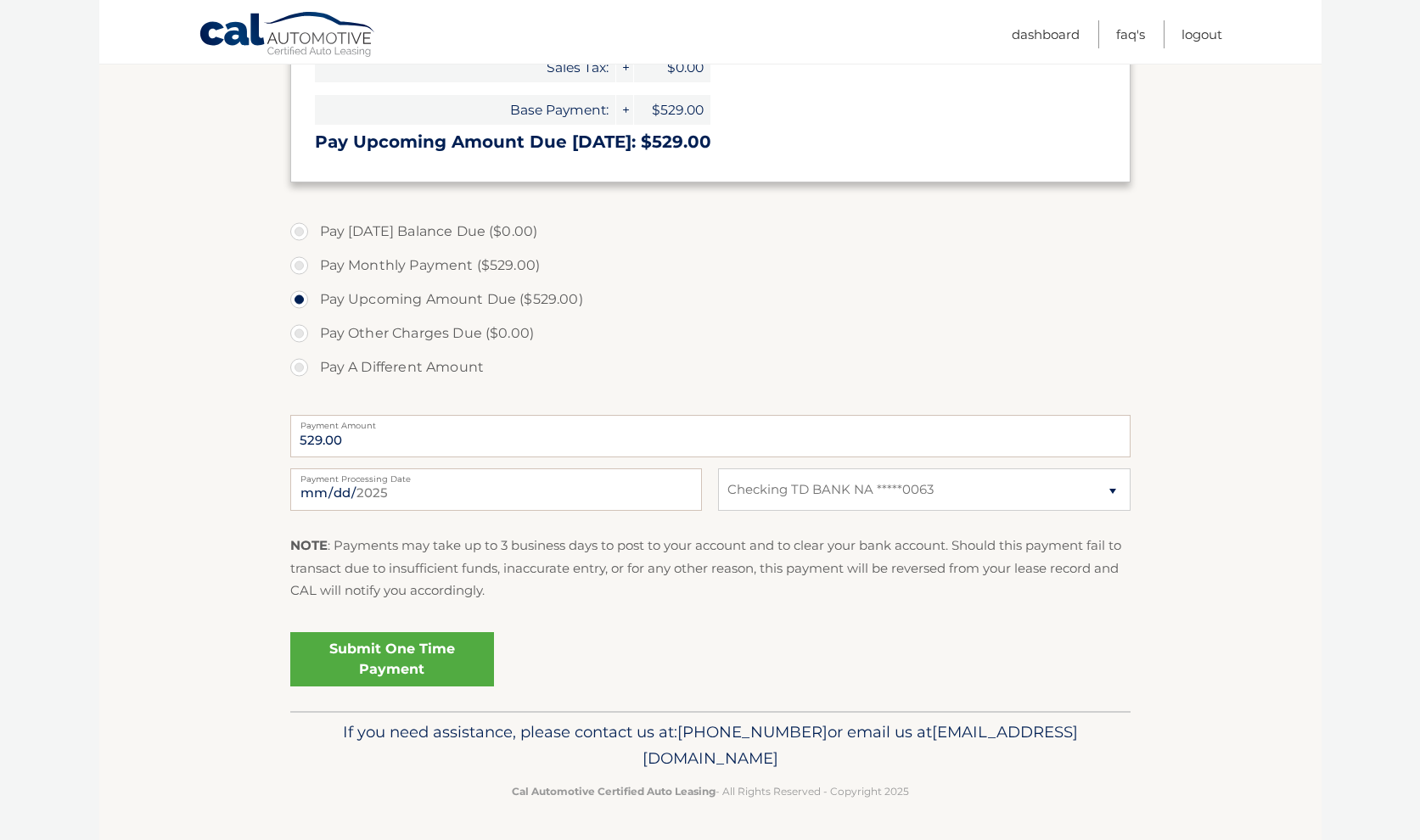
click at [371, 650] on link "Submit One Time Payment" at bounding box center [392, 659] width 203 height 54
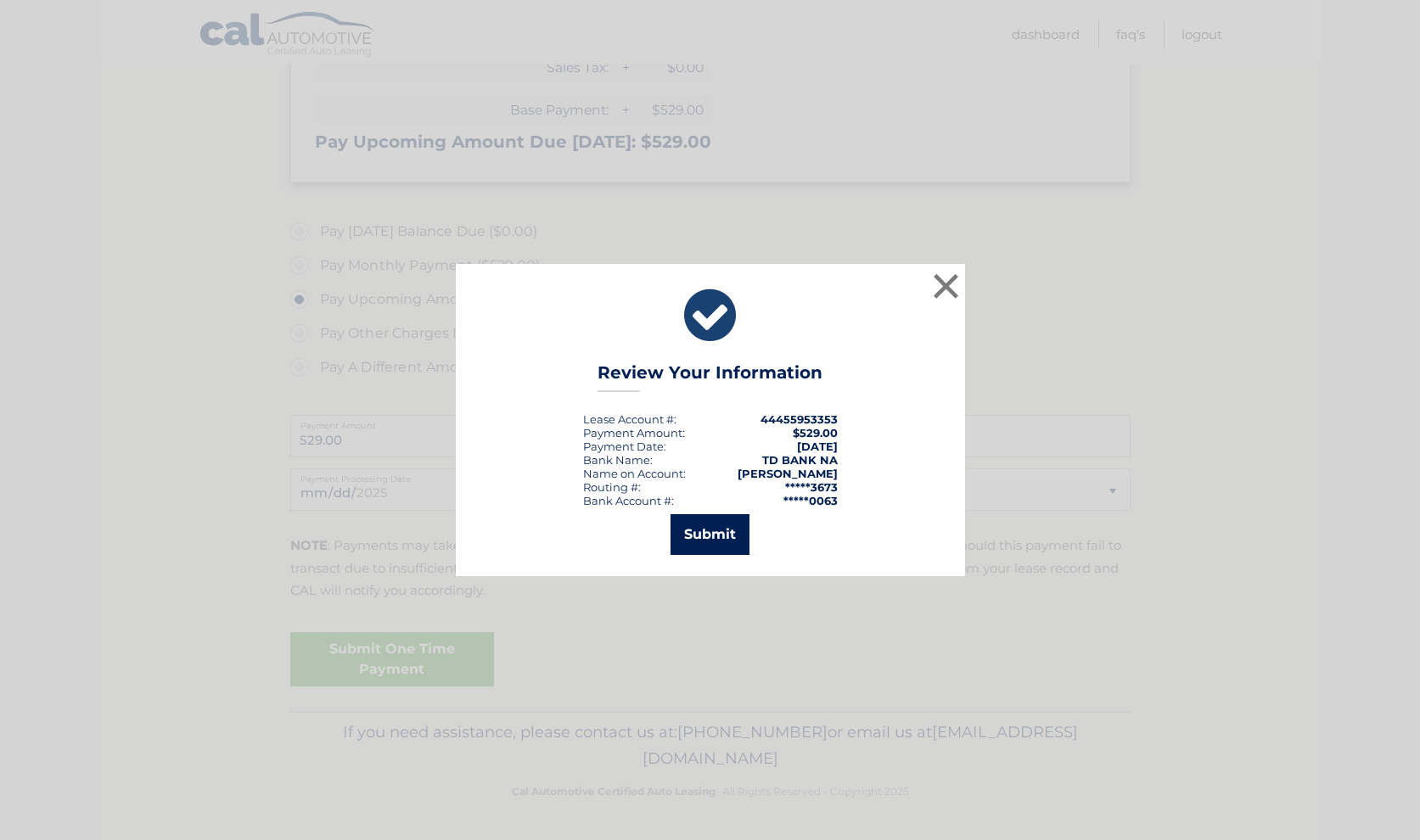
click at [716, 522] on button "Submit" at bounding box center [710, 534] width 79 height 40
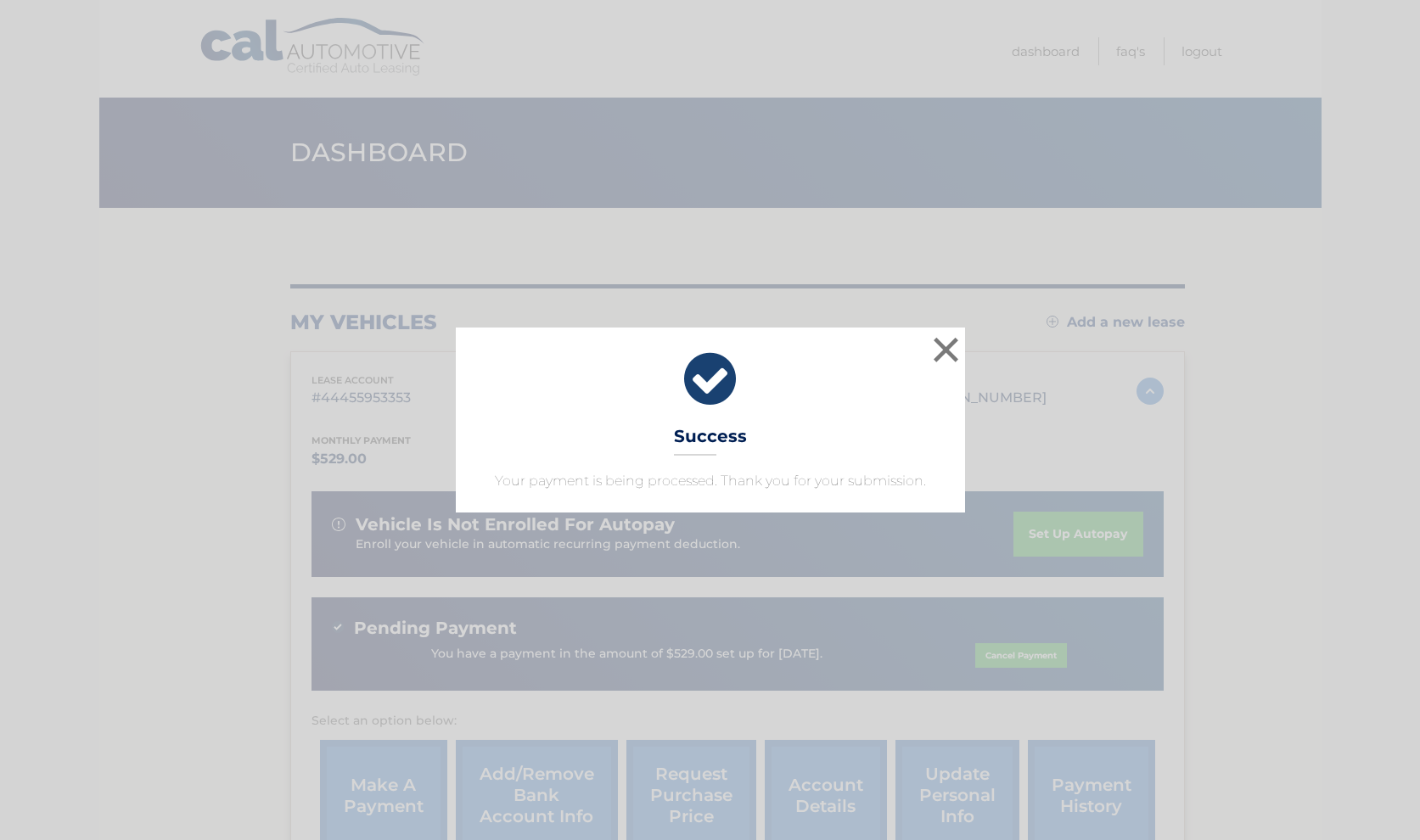
click at [1329, 459] on div "× Success Your payment is being processed. Thank you for your submission." at bounding box center [710, 419] width 1406 height 185
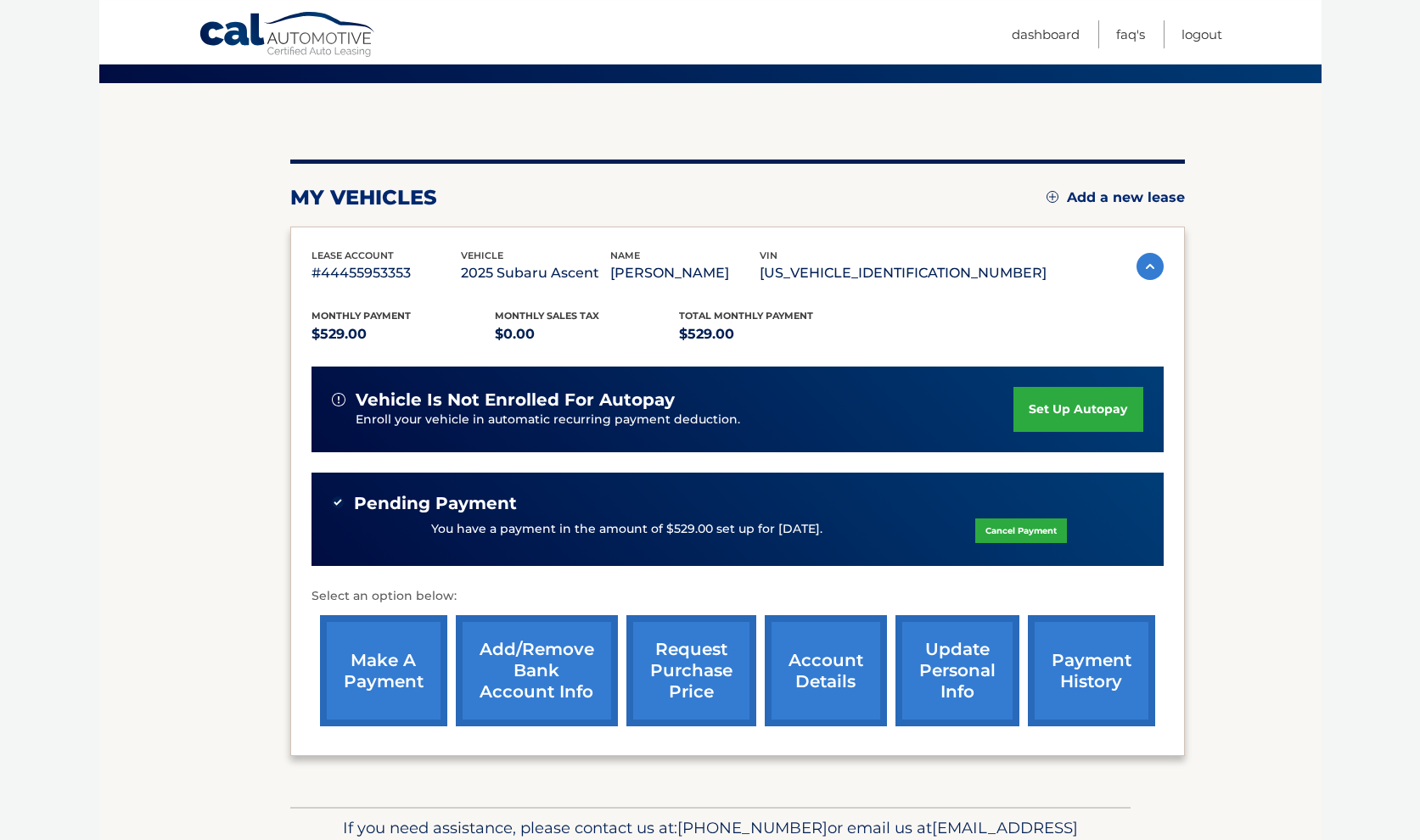
scroll to position [173, 0]
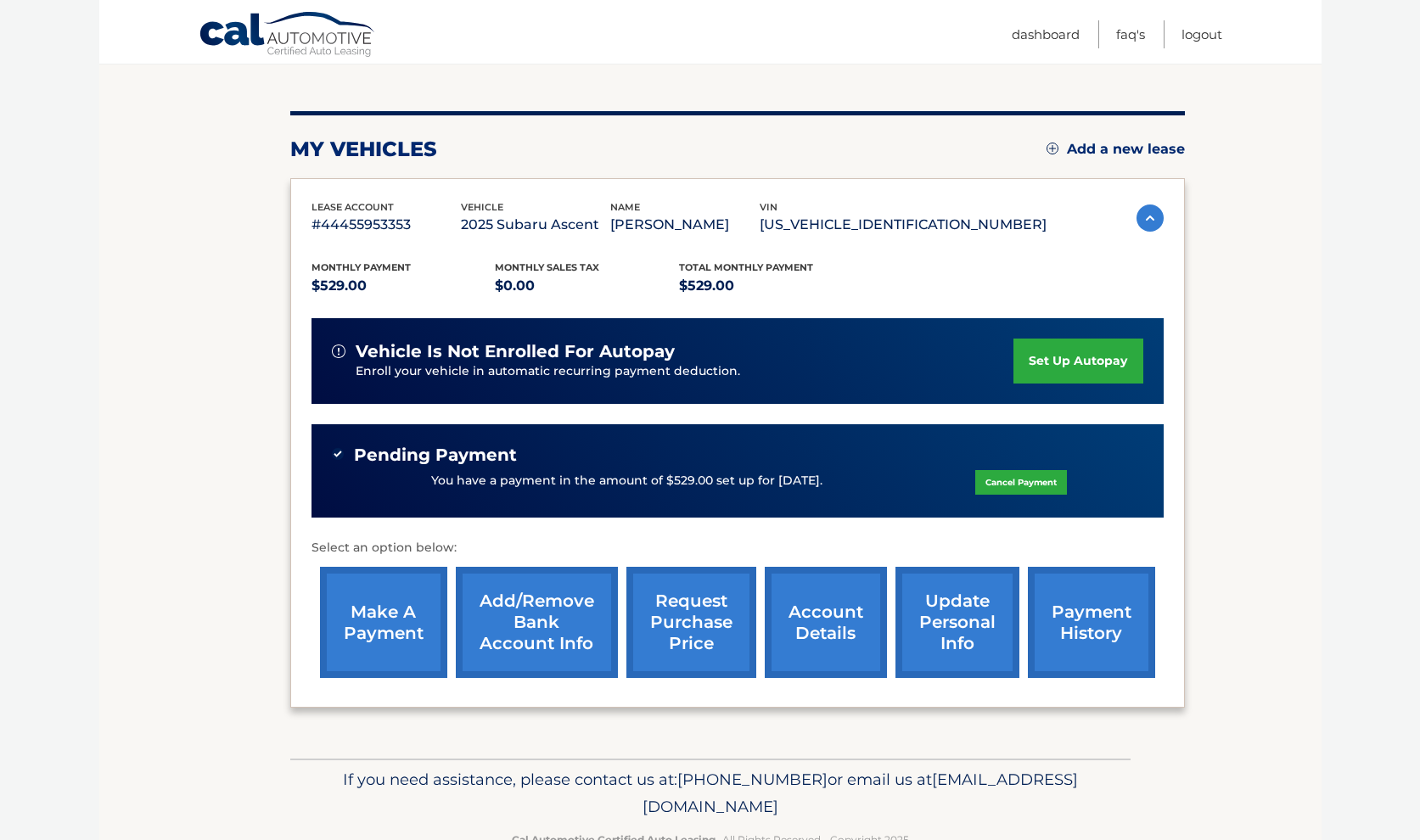
click at [901, 644] on link "update personal info" at bounding box center [957, 622] width 124 height 111
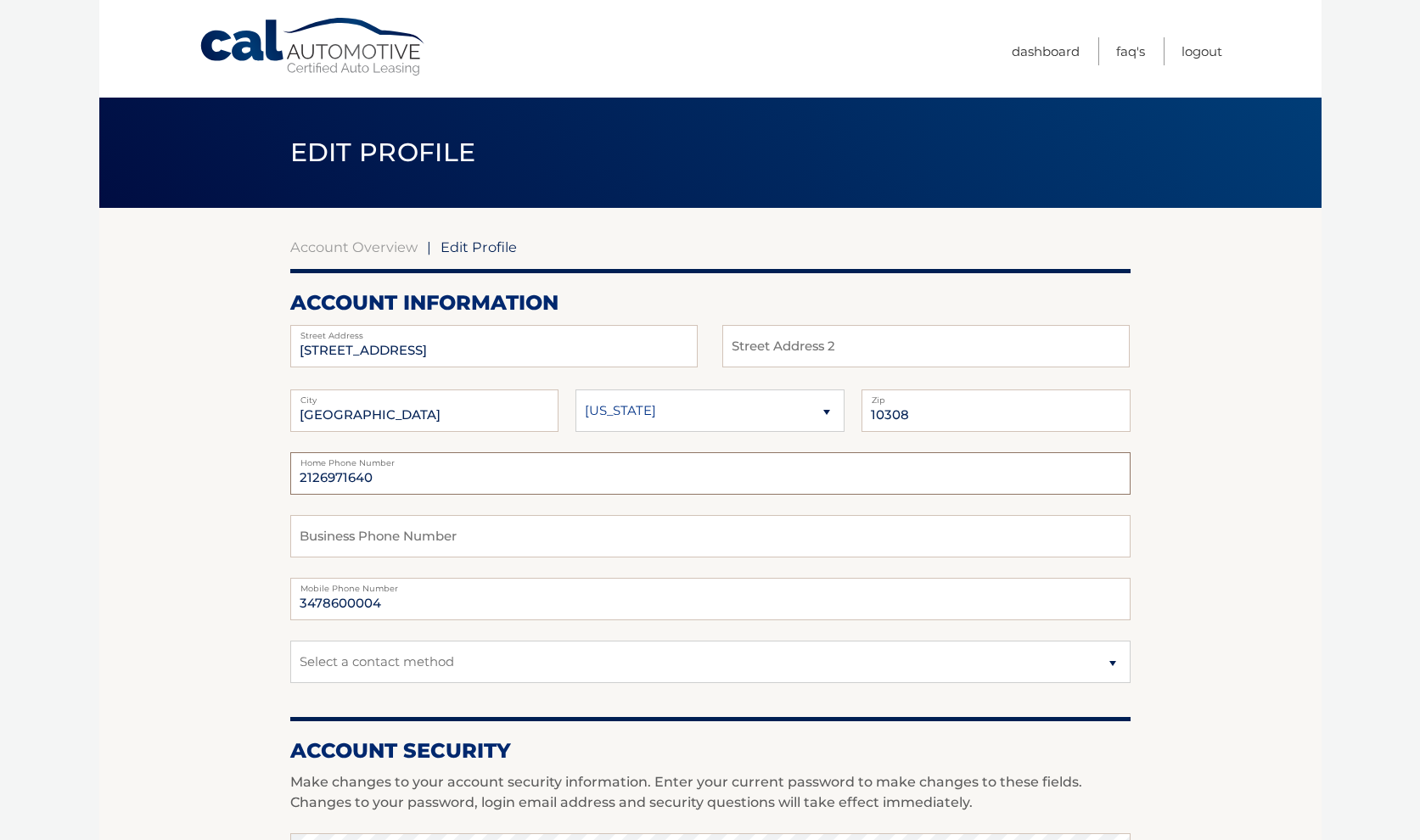
drag, startPoint x: 365, startPoint y: 475, endPoint x: 256, endPoint y: 466, distance: 109.4
click at [256, 466] on section "Account Overview | Edit Profile account information [STREET_ADDRESS] Address St…" at bounding box center [710, 825] width 1222 height 1235
drag, startPoint x: 276, startPoint y: 470, endPoint x: 194, endPoint y: 459, distance: 82.7
click at [290, 459] on input "2126971640" at bounding box center [710, 473] width 840 height 42
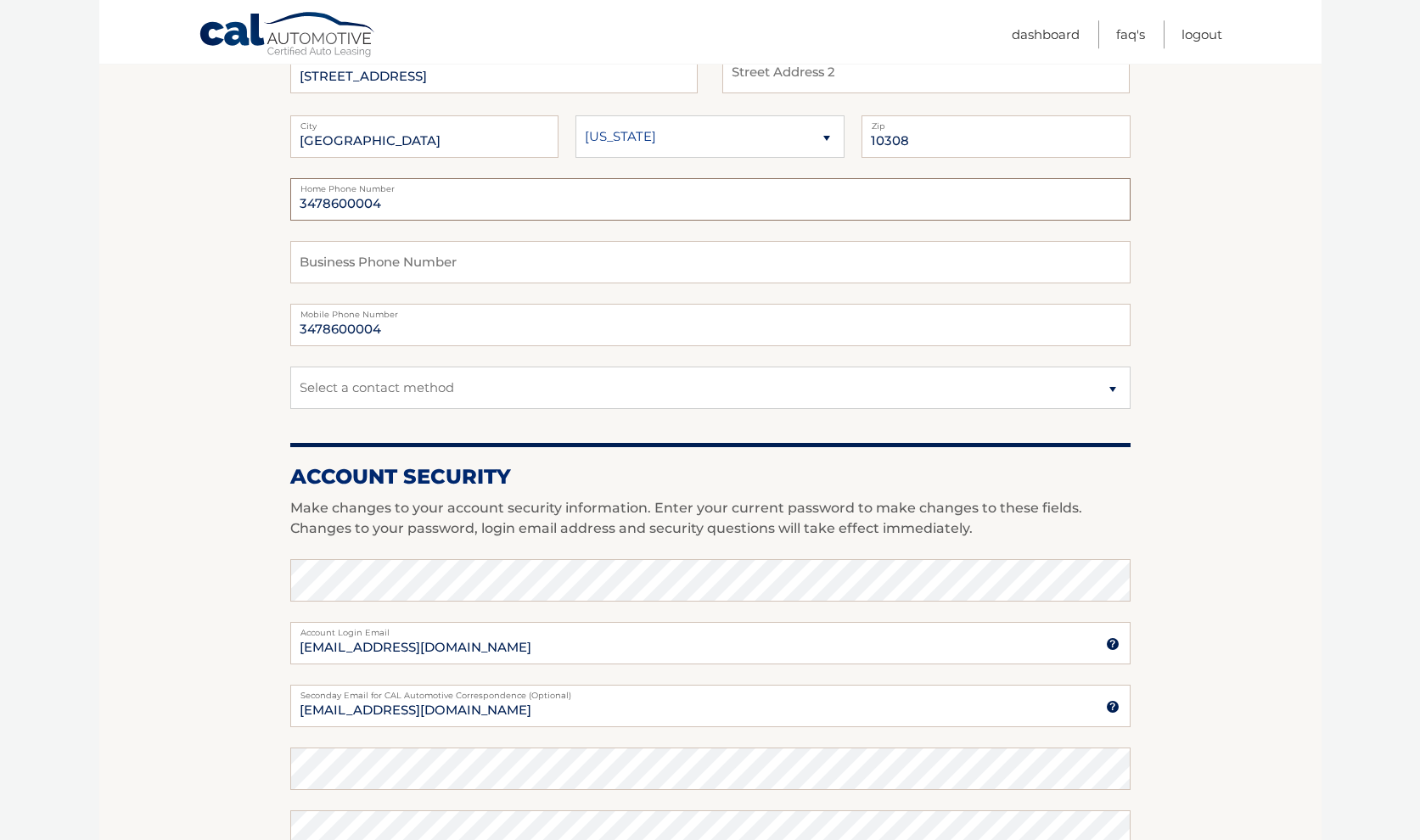
scroll to position [432, 0]
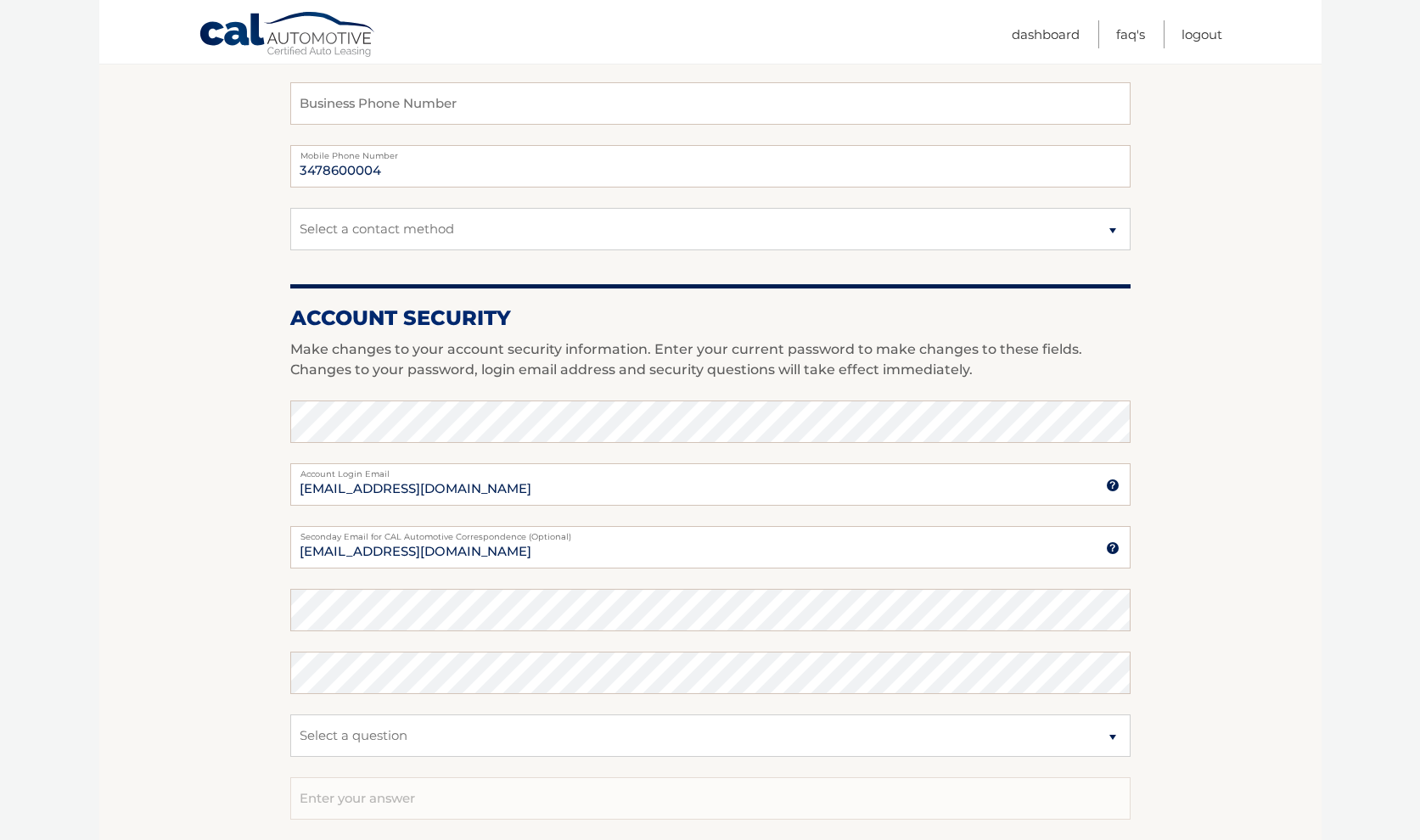
type input "3478600004"
click at [296, 546] on input "[EMAIL_ADDRESS][DOMAIN_NAME]" at bounding box center [710, 547] width 840 height 42
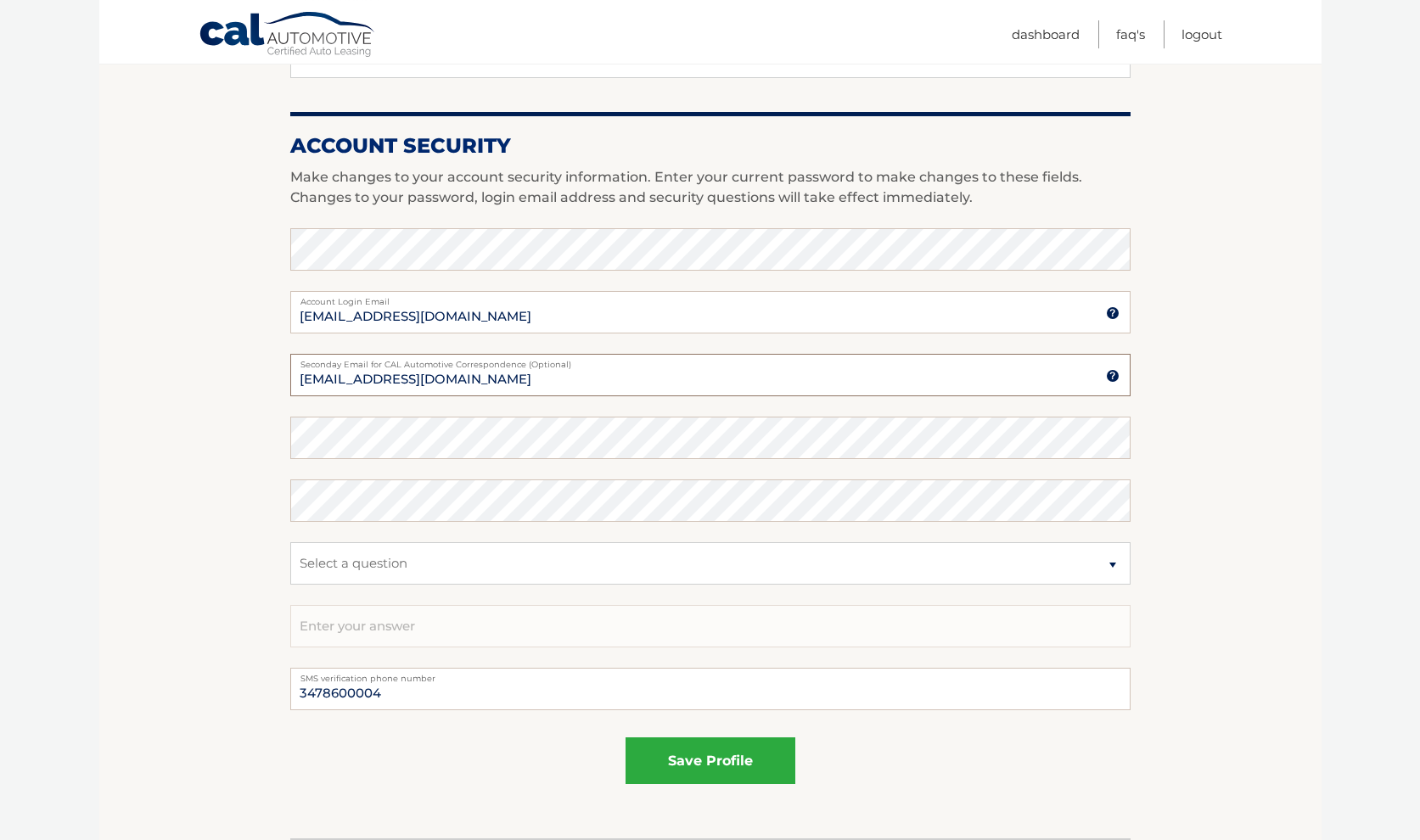
scroll to position [606, 0]
type input "[EMAIL_ADDRESS][DOMAIN_NAME]"
click at [685, 763] on button "save profile" at bounding box center [710, 759] width 170 height 46
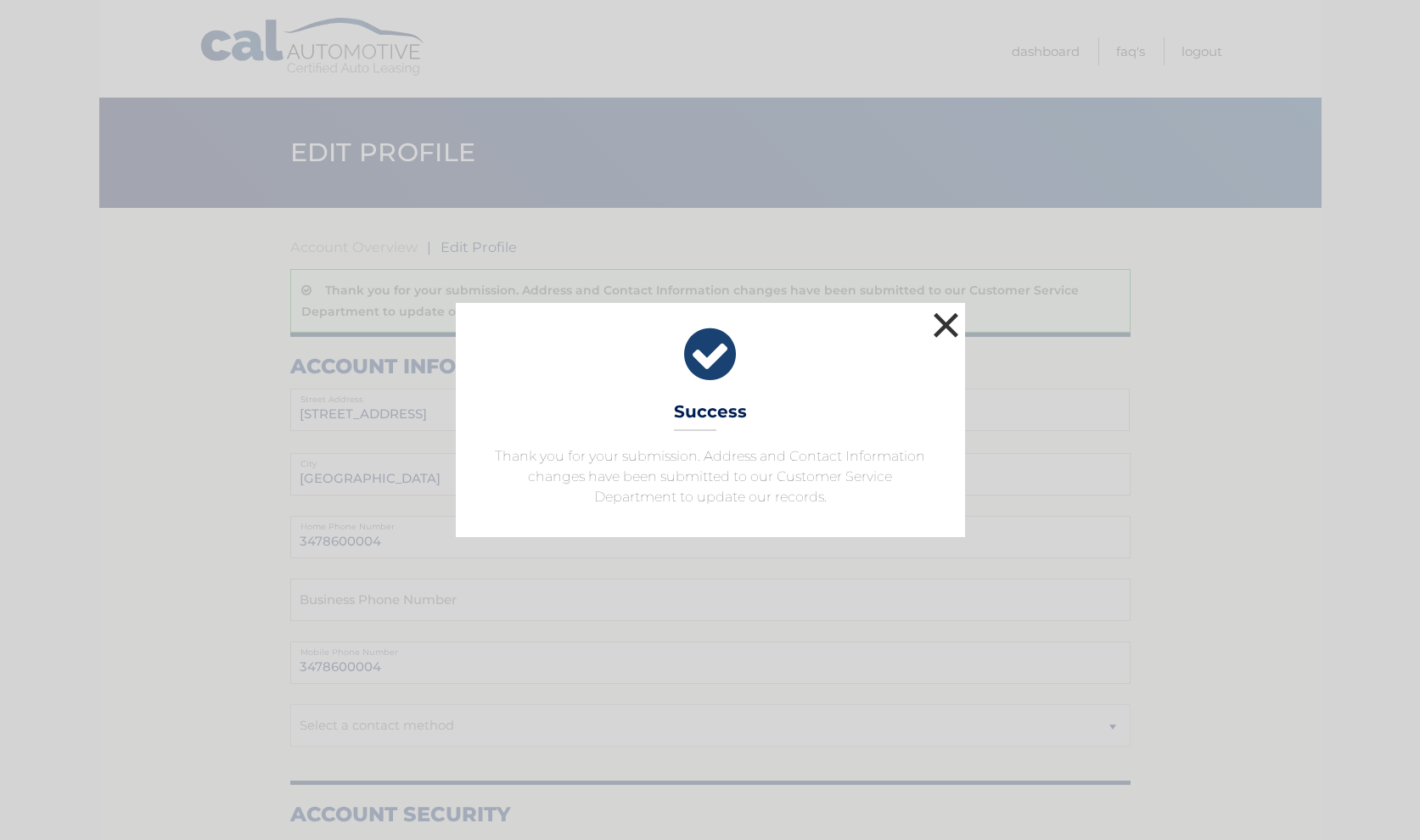
click at [939, 325] on button "×" at bounding box center [945, 324] width 34 height 34
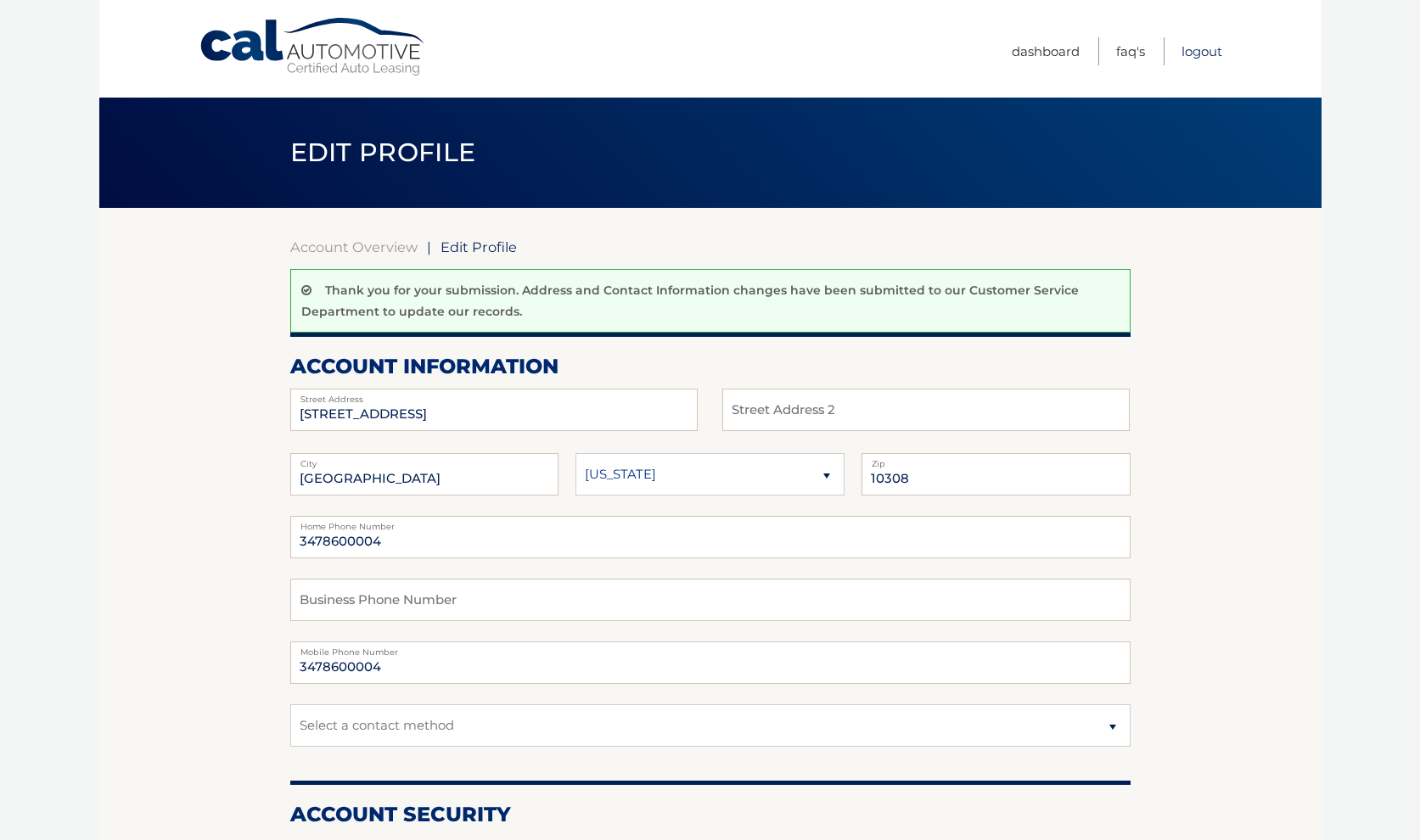
click at [1200, 46] on link "Logout" at bounding box center [1202, 52] width 40 height 28
